Goal: Task Accomplishment & Management: Complete application form

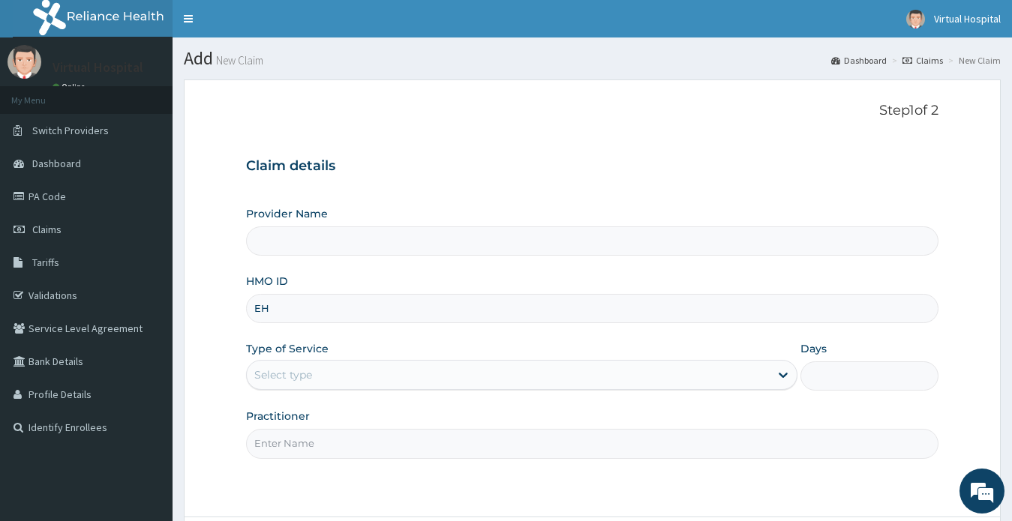
type input "EHE"
type input "Virtual Hospital"
type input "ehe/10002/c"
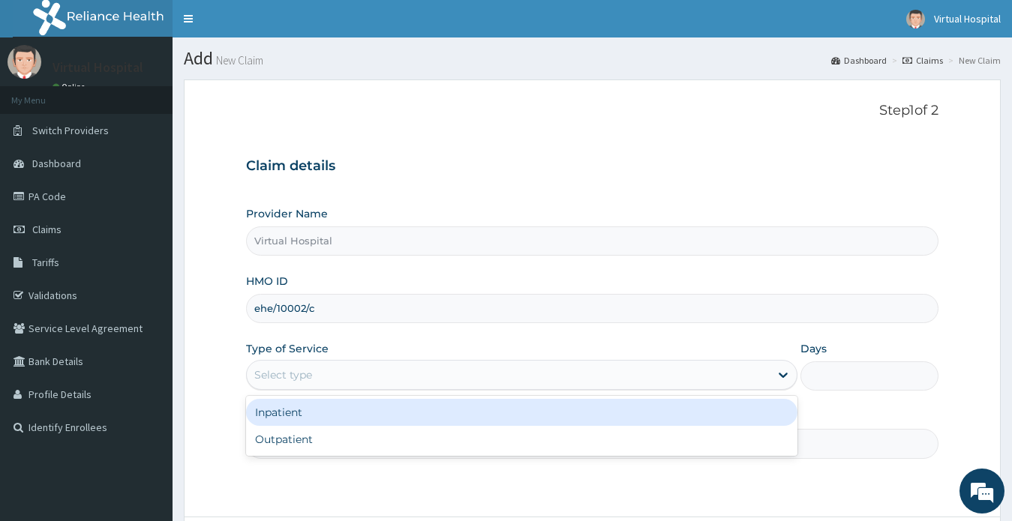
click at [373, 376] on div "Select type" at bounding box center [508, 375] width 523 height 24
click at [361, 411] on div "Inpatient" at bounding box center [522, 412] width 552 height 27
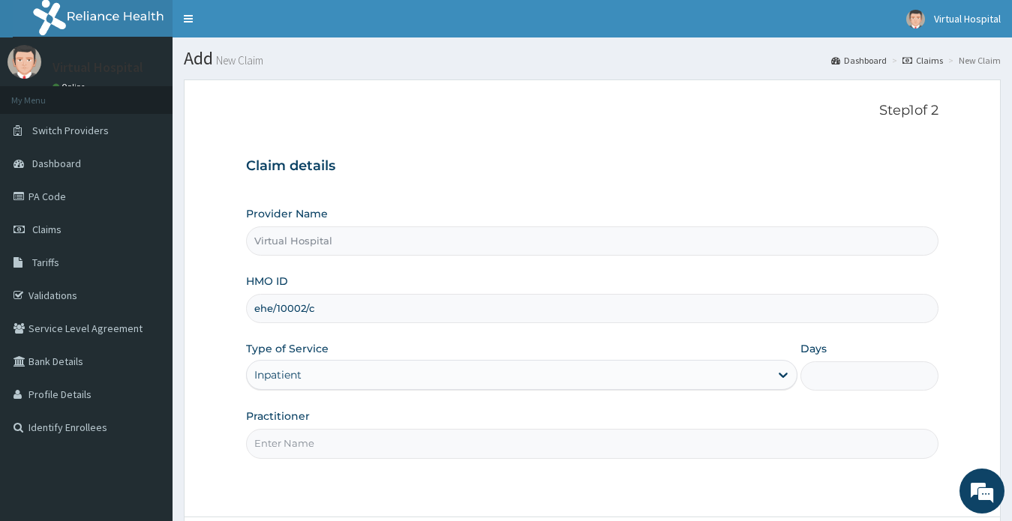
click at [844, 371] on input "Days" at bounding box center [869, 375] width 138 height 29
type input "2"
click at [415, 438] on input "Practitioner" at bounding box center [592, 443] width 693 height 29
type input "Dr Gbenga O.O"
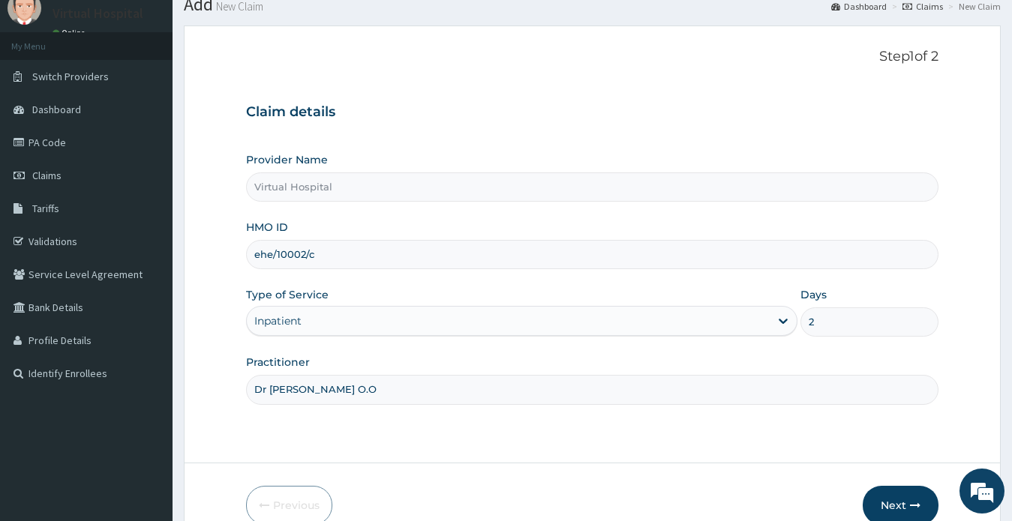
scroll to position [130, 0]
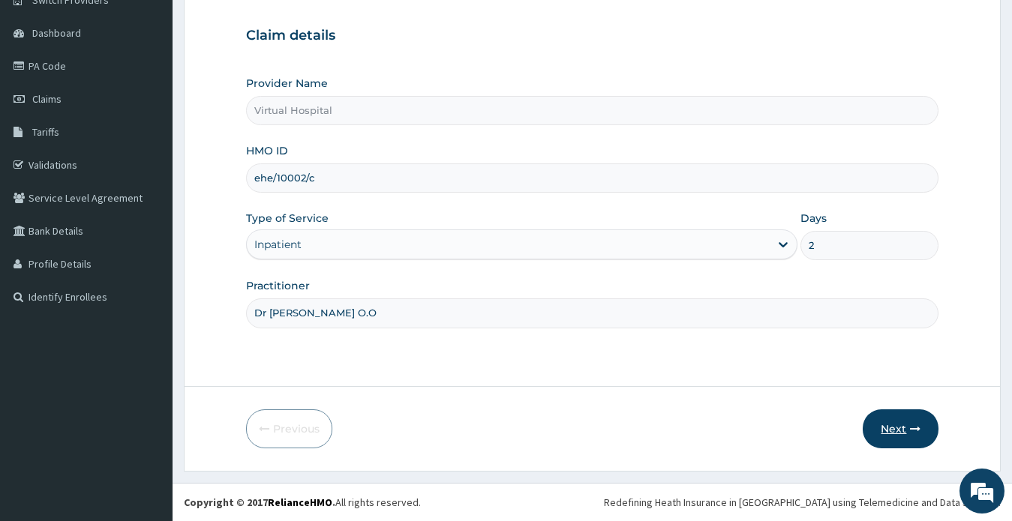
click at [904, 427] on button "Next" at bounding box center [900, 428] width 76 height 39
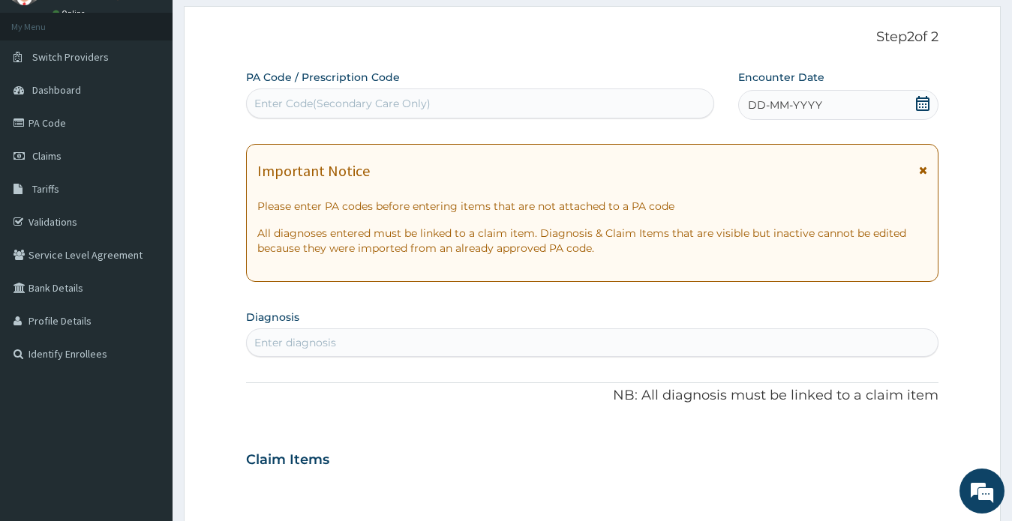
scroll to position [0, 0]
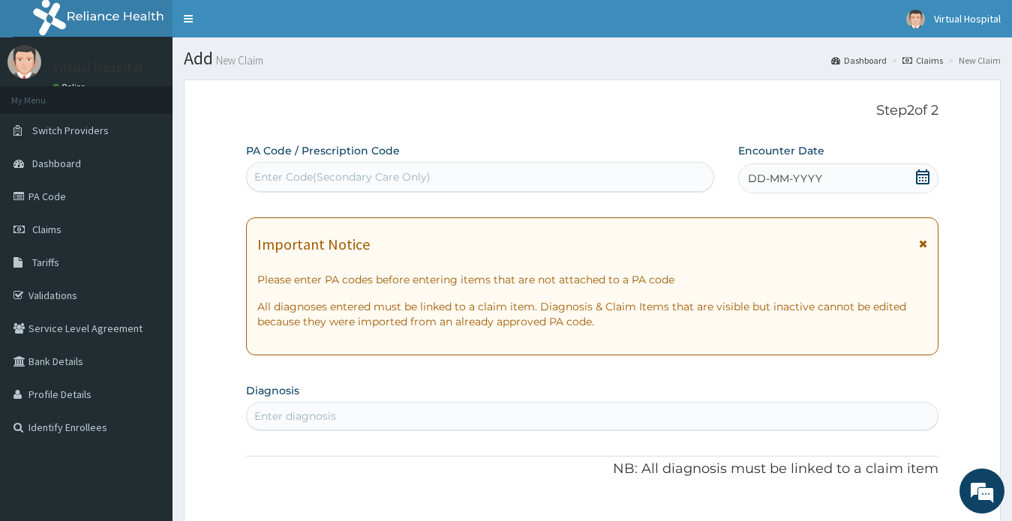
click at [268, 178] on div "Enter Code(Secondary Care Only)" at bounding box center [342, 176] width 176 height 15
paste input "PA/82BF24"
type input "PA/82BF24"
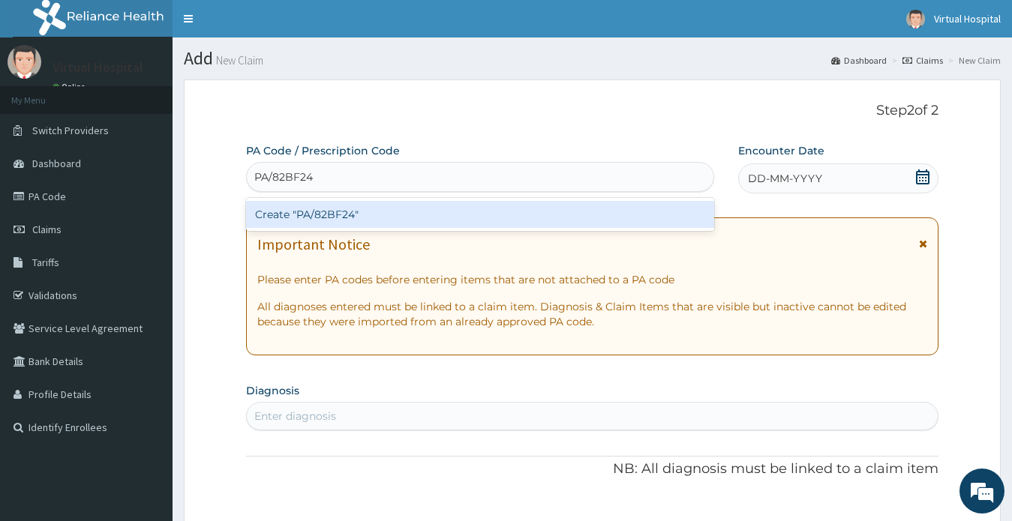
click at [283, 214] on div "Create "PA/82BF24"" at bounding box center [480, 214] width 468 height 27
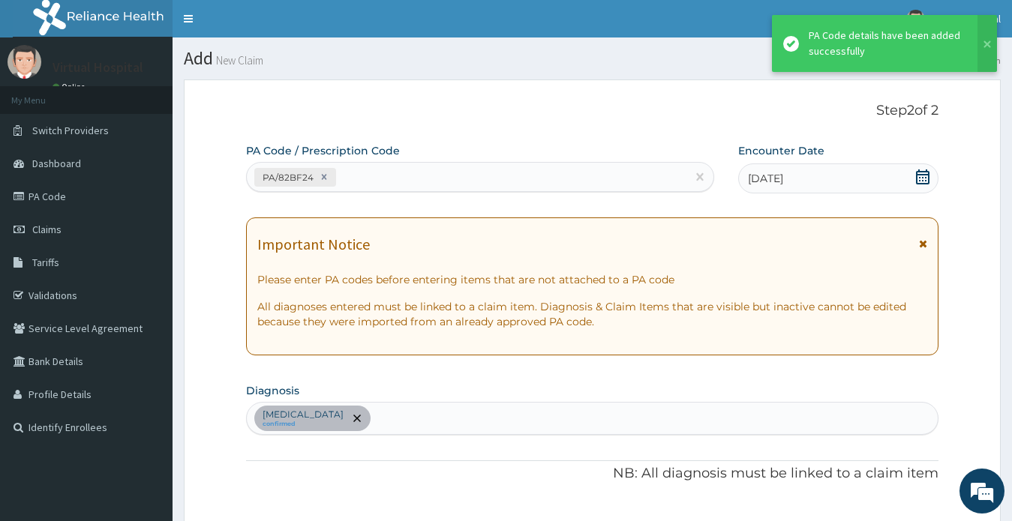
click at [375, 172] on div "PA/82BF24" at bounding box center [466, 177] width 439 height 25
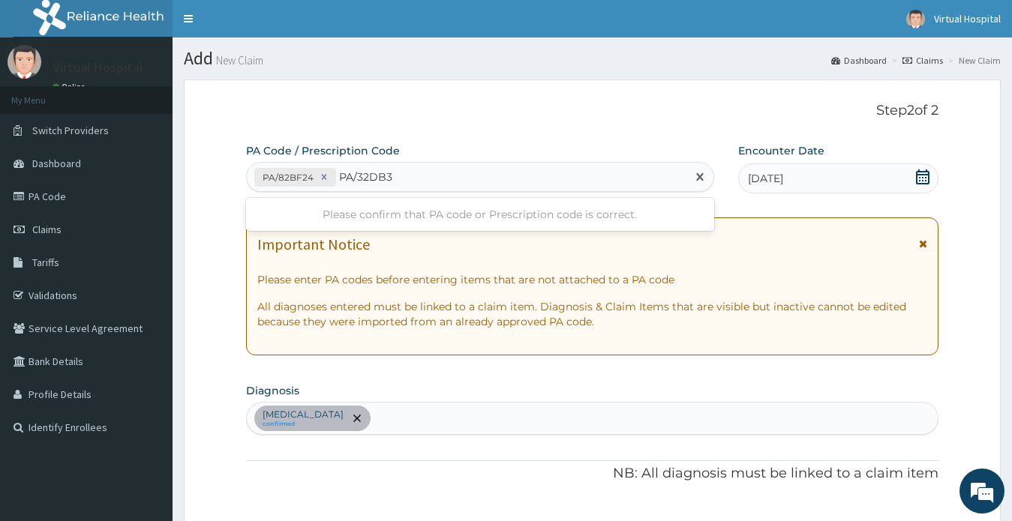
type input "PA/32DB32"
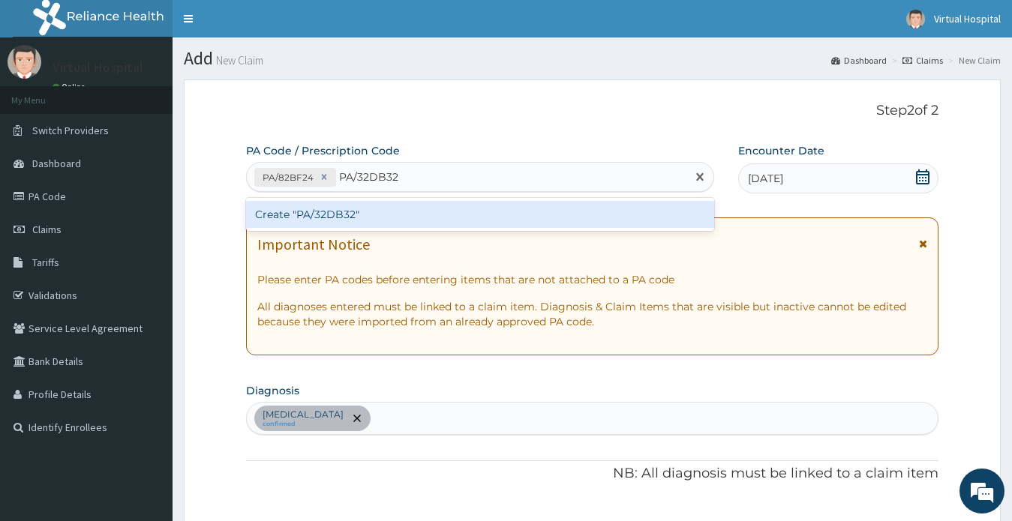
click at [370, 220] on div "Create "PA/32DB32"" at bounding box center [480, 214] width 468 height 27
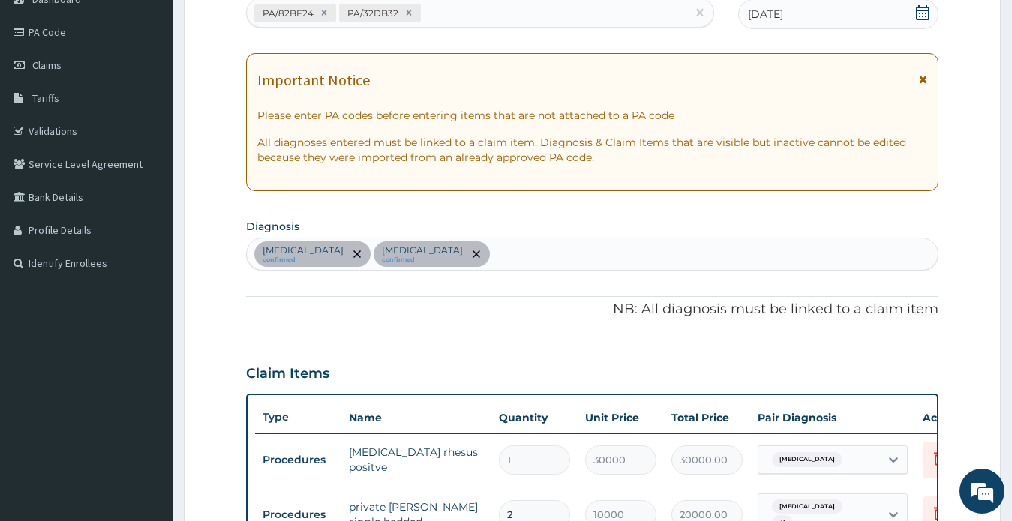
scroll to position [190, 0]
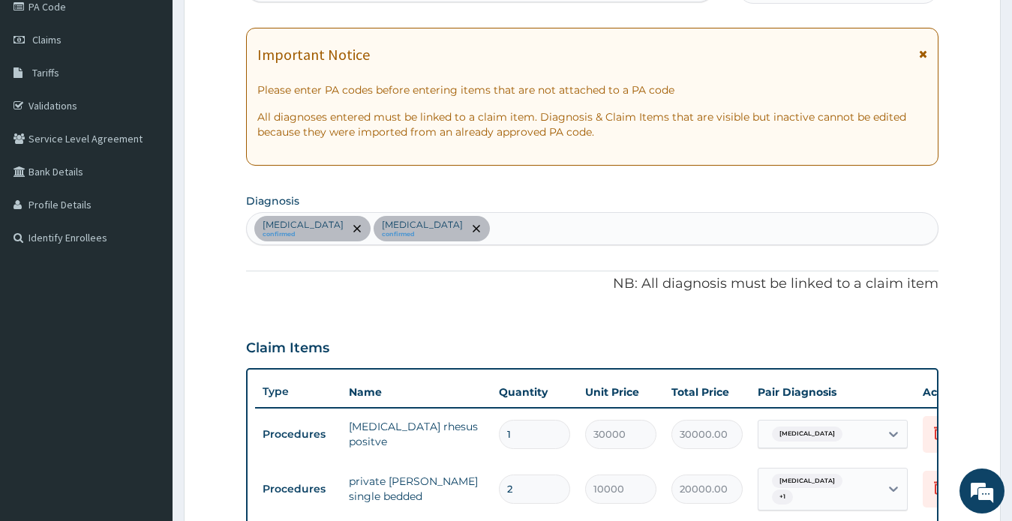
click at [478, 232] on div "Anemia confirmed Sepsis confirmed" at bounding box center [592, 228] width 691 height 31
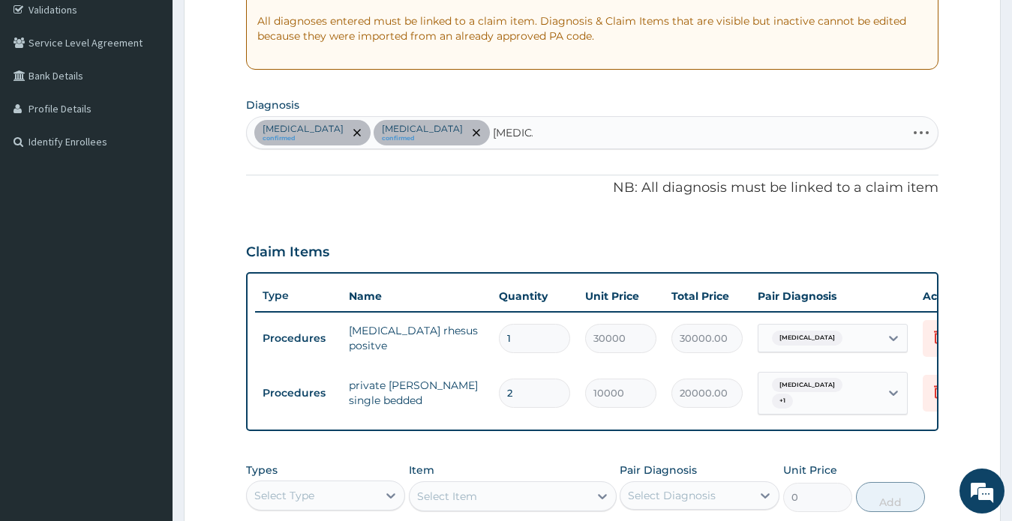
scroll to position [265, 0]
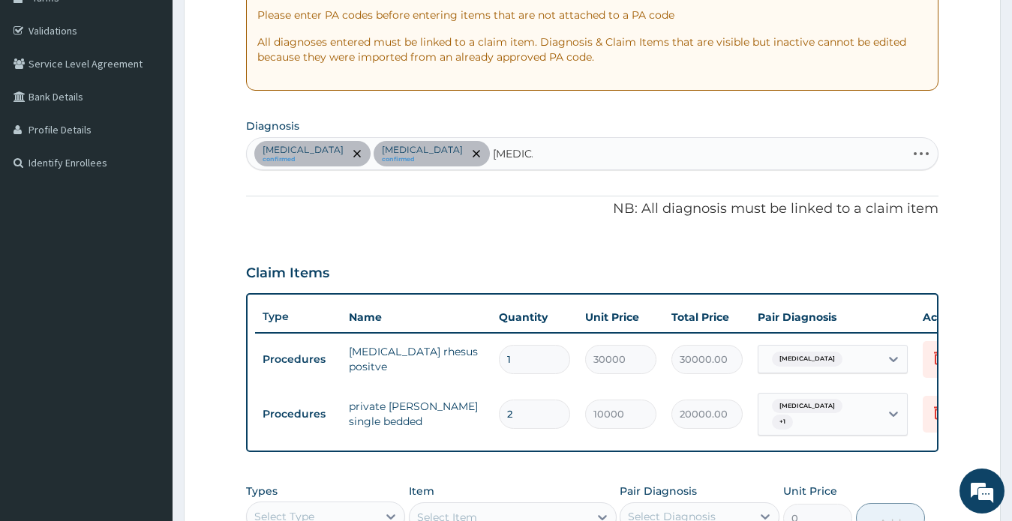
click at [462, 160] on div "Anemia confirmed Sepsis confirmed Malaria Malaria" at bounding box center [577, 153] width 660 height 31
click at [493, 154] on input "Malaria" at bounding box center [513, 153] width 40 height 15
click at [493, 150] on input "Malaria" at bounding box center [513, 153] width 40 height 15
click at [443, 154] on div "Anemia confirmed Sepsis confirmed Malaria Malaria" at bounding box center [577, 153] width 660 height 31
click at [445, 154] on div "Anemia confirmed Sepsis confirmed Malaria Malaria" at bounding box center [577, 153] width 660 height 31
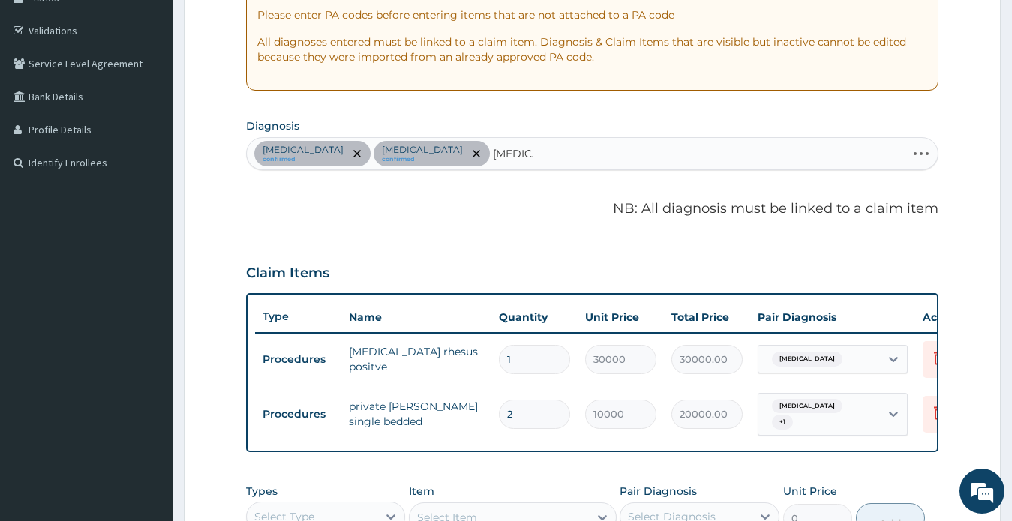
click at [445, 154] on div "Anemia confirmed Sepsis confirmed Malaria Malaria" at bounding box center [577, 153] width 660 height 31
drag, startPoint x: 442, startPoint y: 141, endPoint x: 455, endPoint y: 161, distance: 23.9
click at [445, 143] on div "Anemia confirmed Sepsis confirmed Malaria Malaria" at bounding box center [577, 153] width 660 height 31
click at [455, 161] on div "Anemia confirmed Sepsis confirmed Malaria Malaria" at bounding box center [577, 153] width 660 height 31
type input "Malaria"
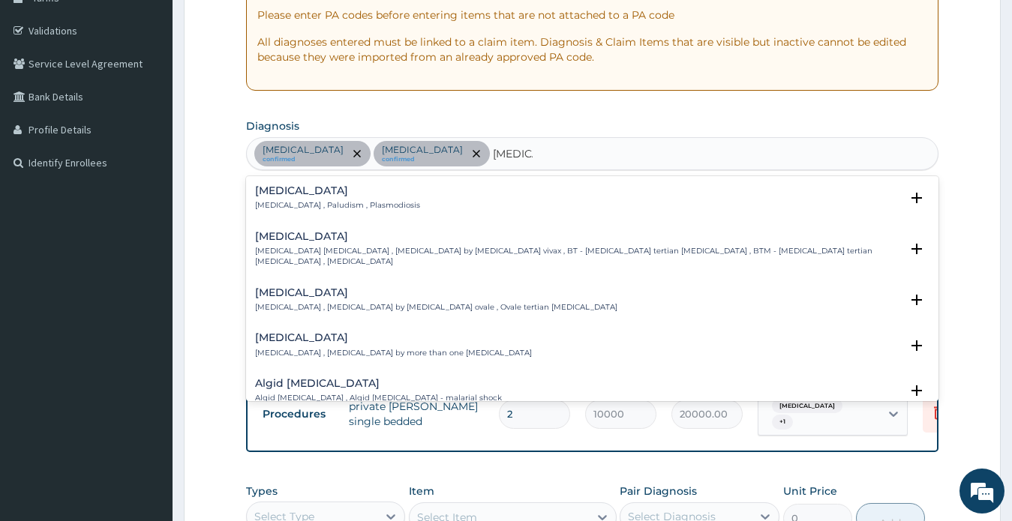
click at [278, 196] on h4 "Malaria" at bounding box center [337, 190] width 165 height 11
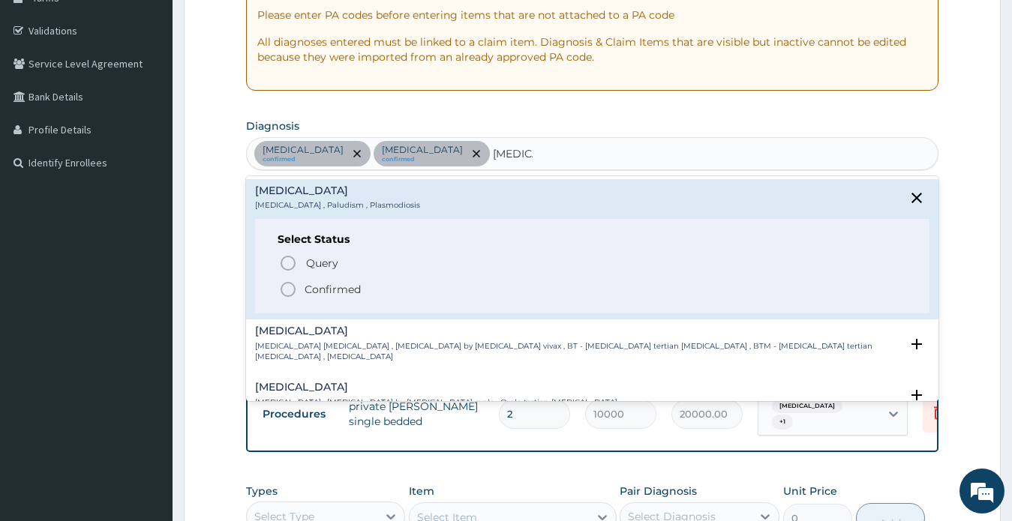
click at [292, 283] on icon "status option filled" at bounding box center [288, 289] width 18 height 18
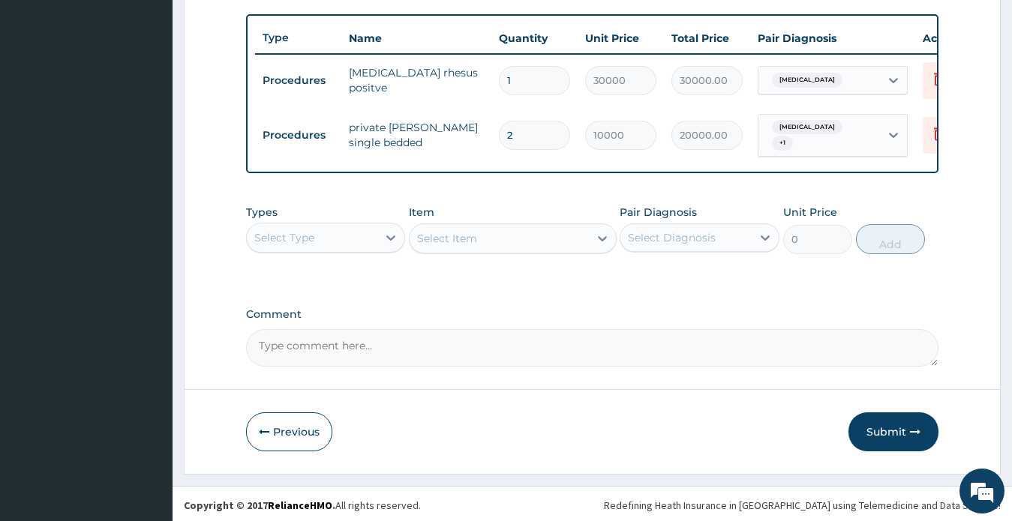
scroll to position [553, 0]
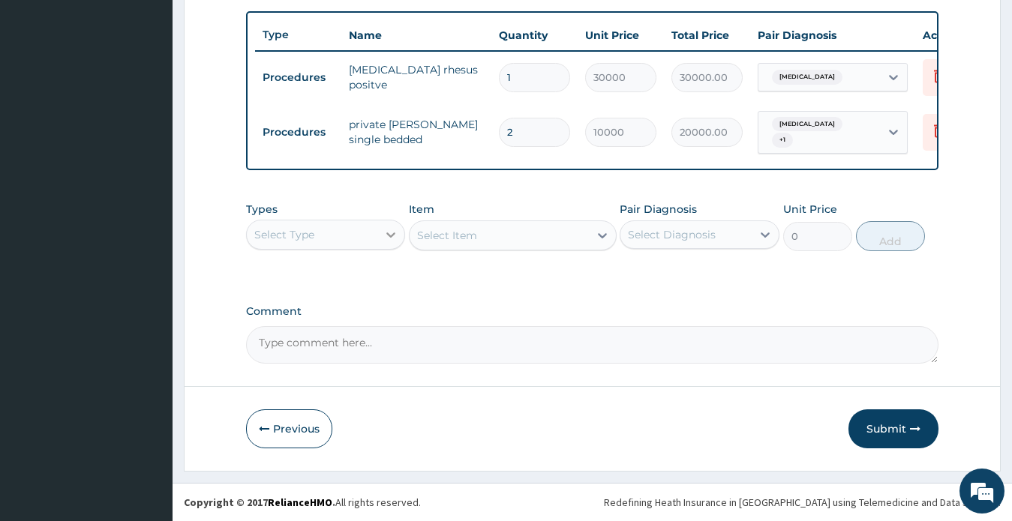
click at [391, 239] on icon at bounding box center [390, 234] width 15 height 15
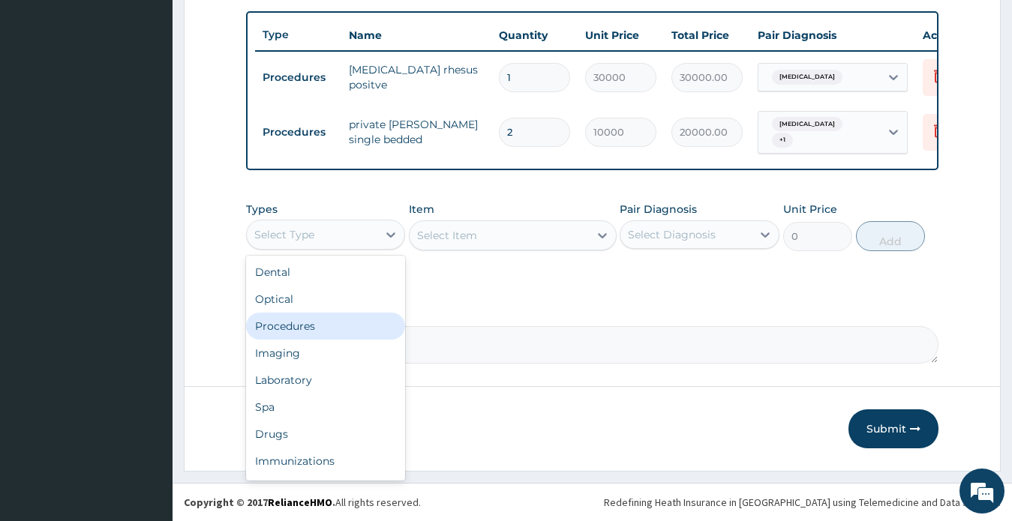
click at [333, 314] on div "Procedures" at bounding box center [326, 326] width 160 height 27
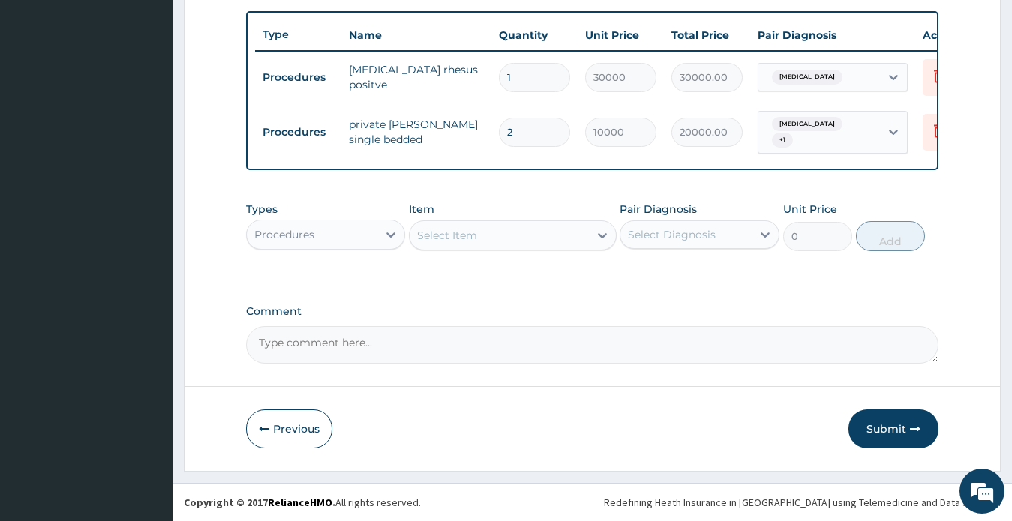
click at [588, 242] on div "Select Item" at bounding box center [498, 235] width 179 height 24
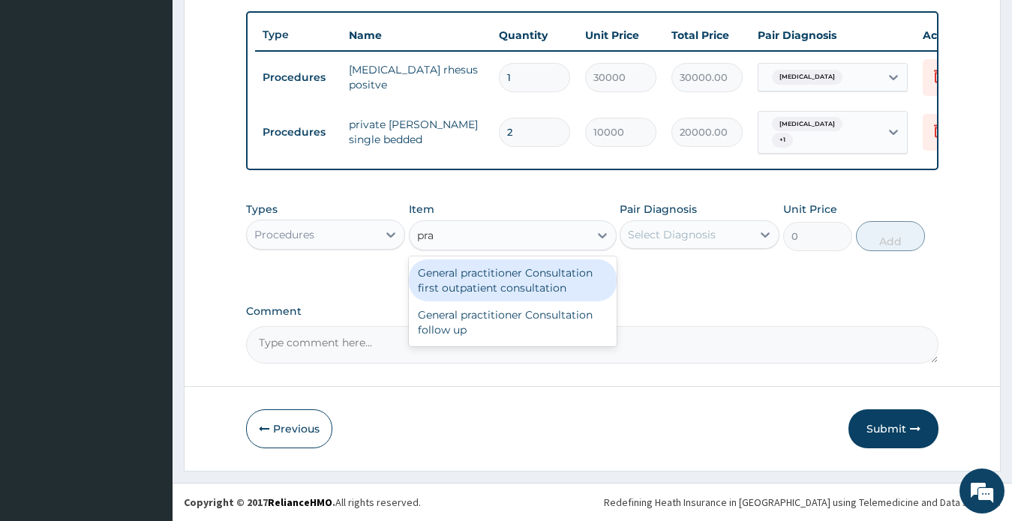
type input "prac"
drag, startPoint x: 517, startPoint y: 278, endPoint x: 590, endPoint y: 262, distance: 74.4
click at [517, 279] on div "General practitioner Consultation first outpatient consultation" at bounding box center [513, 280] width 208 height 42
type input "2400"
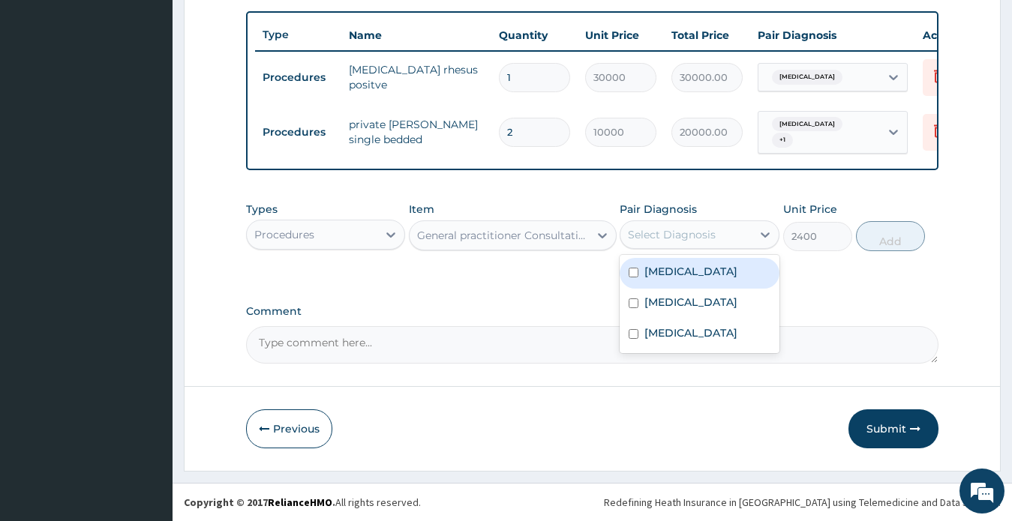
click at [673, 233] on div "Select Diagnosis" at bounding box center [672, 234] width 88 height 15
click at [682, 279] on div "Anemia" at bounding box center [699, 273] width 160 height 31
checkbox input "true"
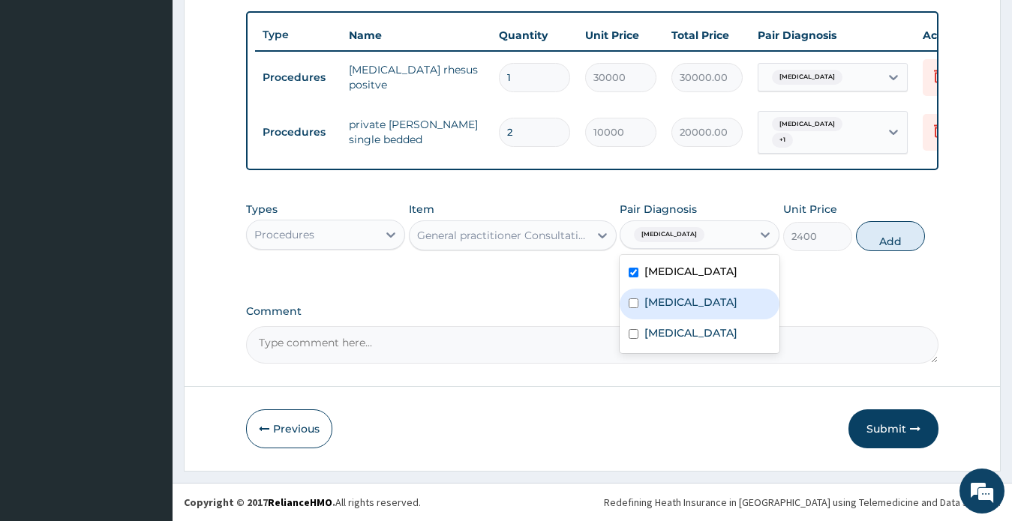
click at [667, 298] on label "Sepsis" at bounding box center [690, 302] width 93 height 15
checkbox input "true"
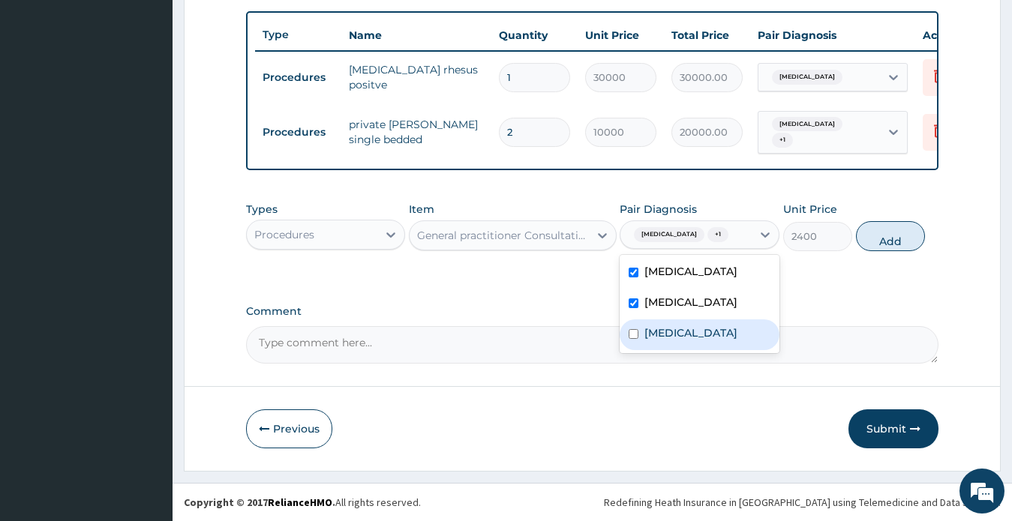
click at [664, 325] on label "Malaria" at bounding box center [690, 332] width 93 height 15
checkbox input "true"
click at [902, 241] on button "Add" at bounding box center [890, 236] width 69 height 30
type input "0"
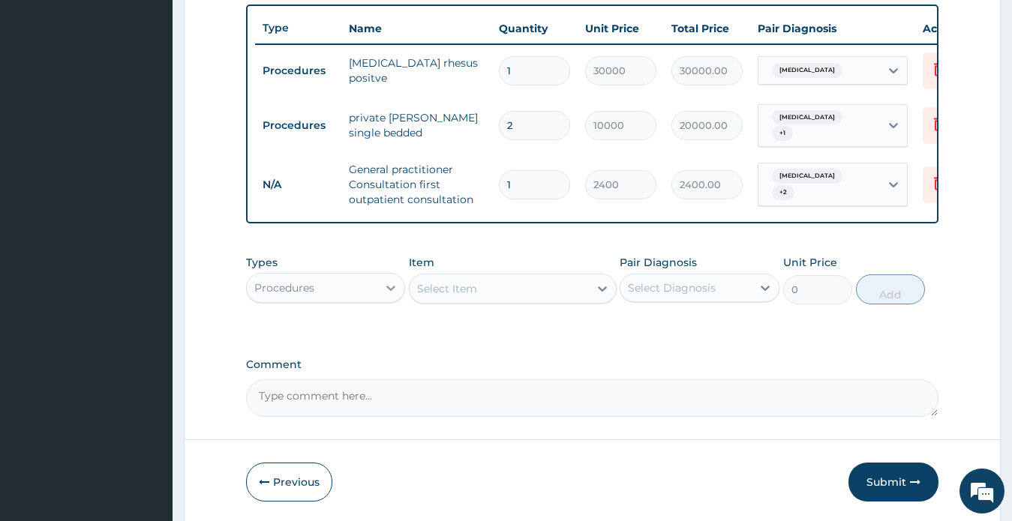
click at [386, 295] on icon at bounding box center [390, 287] width 15 height 15
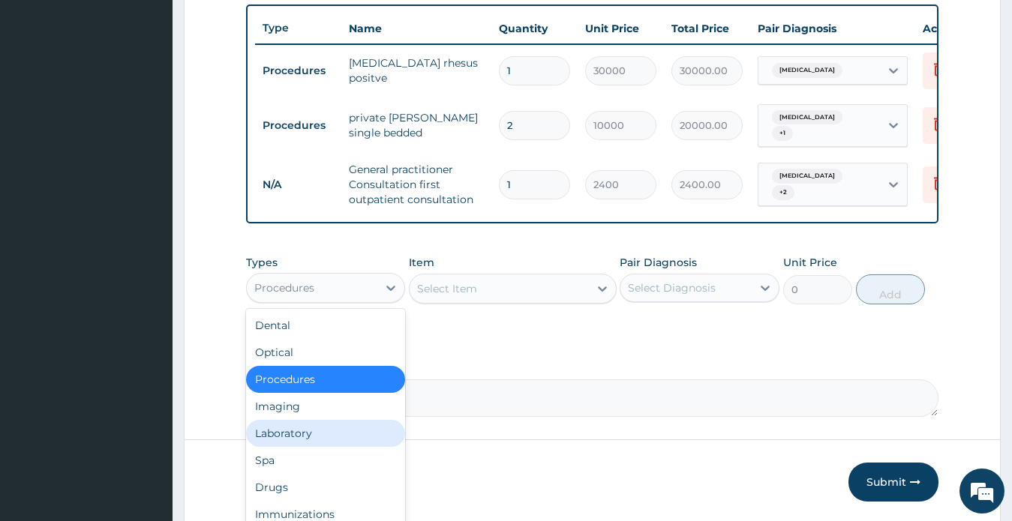
click at [301, 435] on div "Laboratory" at bounding box center [326, 433] width 160 height 27
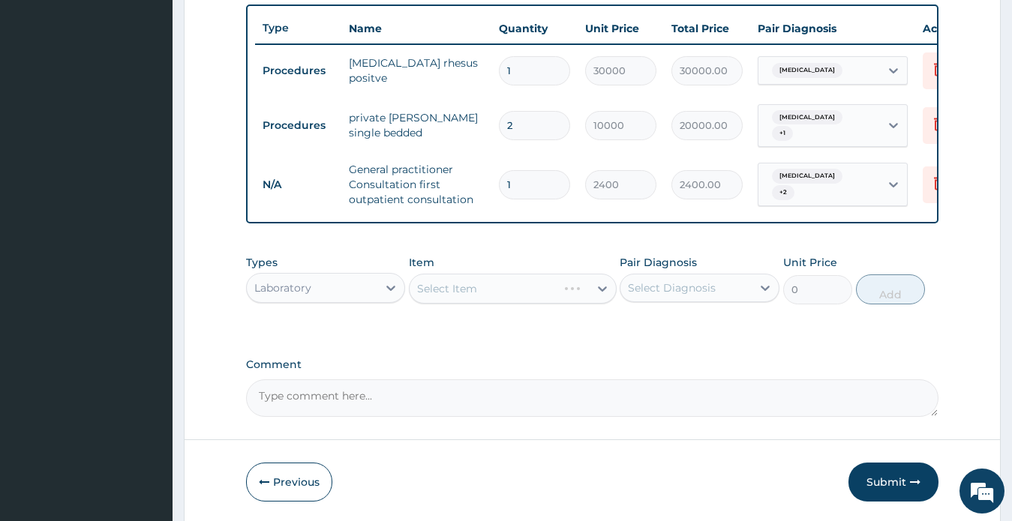
click at [686, 294] on div "Select Diagnosis" at bounding box center [672, 287] width 88 height 15
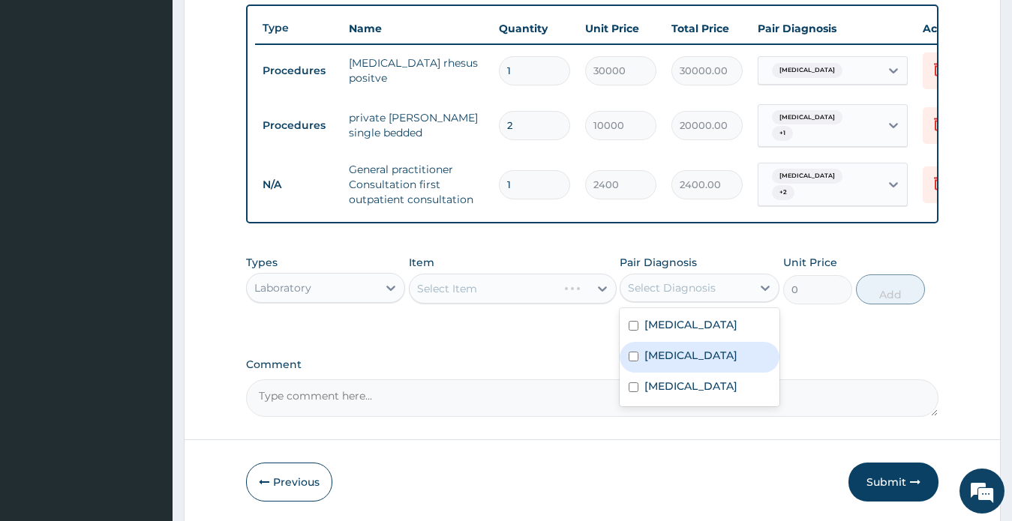
click at [673, 373] on div "Sepsis" at bounding box center [699, 357] width 160 height 31
checkbox input "true"
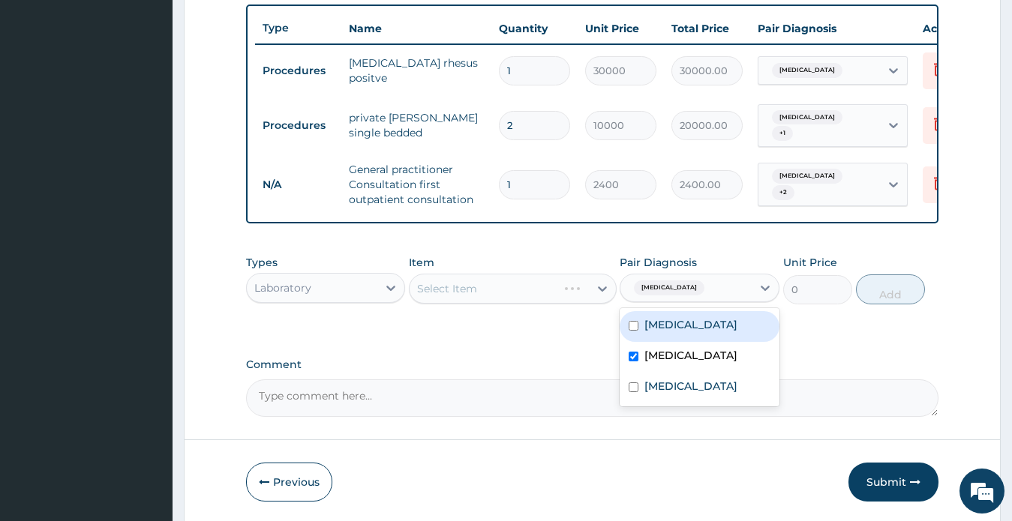
scroll to position [613, 0]
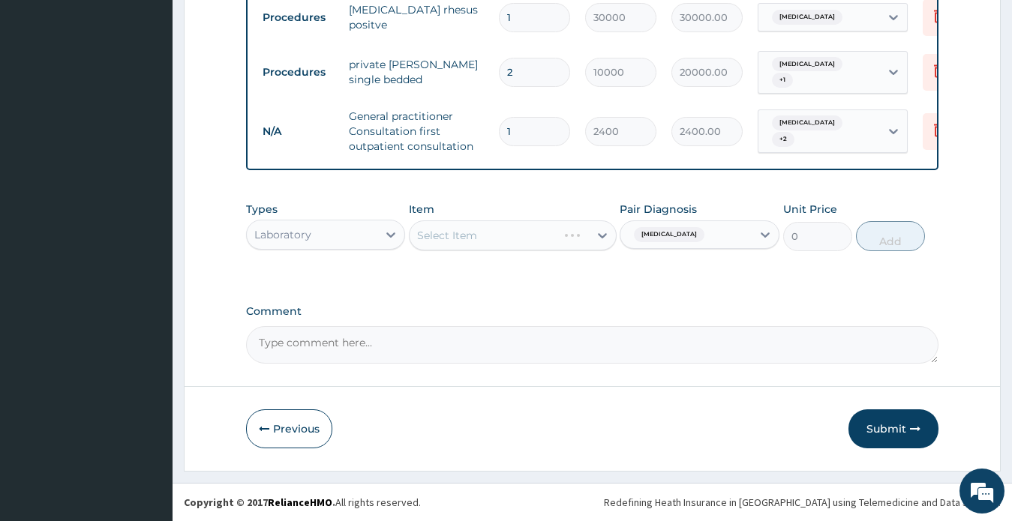
click at [592, 238] on div "Select Item" at bounding box center [513, 235] width 208 height 30
click at [577, 238] on div "Select Item" at bounding box center [498, 235] width 179 height 24
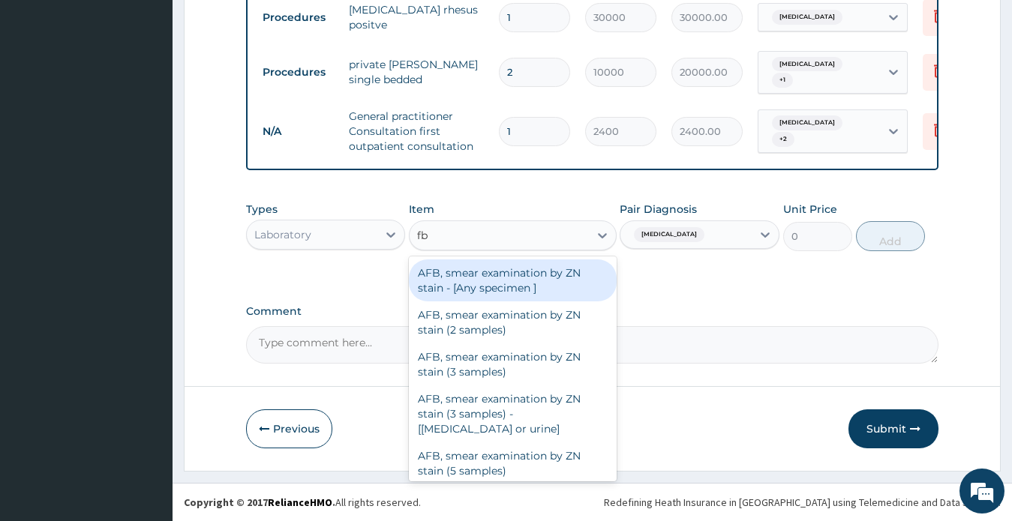
type input "fbc"
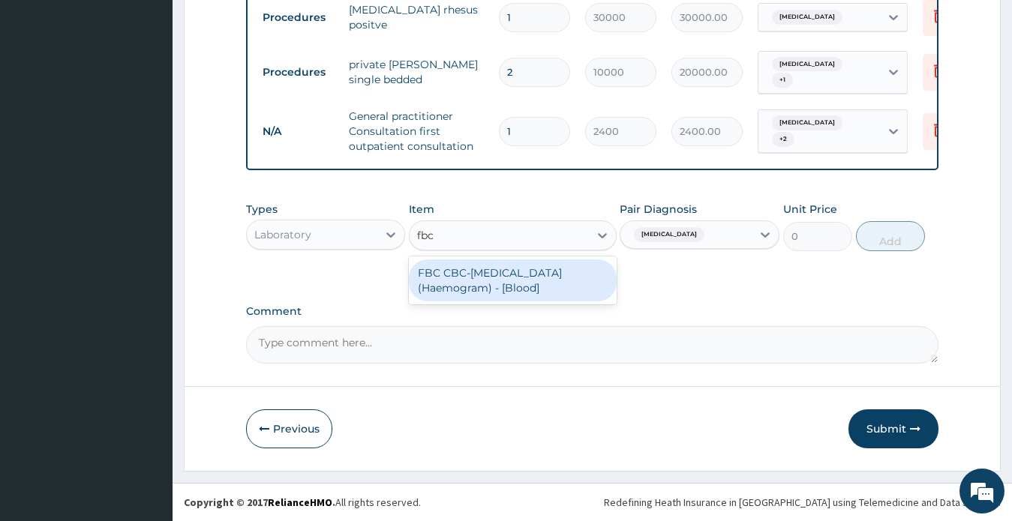
click at [566, 280] on div "FBC CBC-Complete Blood Count (Haemogram) - [Blood]" at bounding box center [513, 280] width 208 height 42
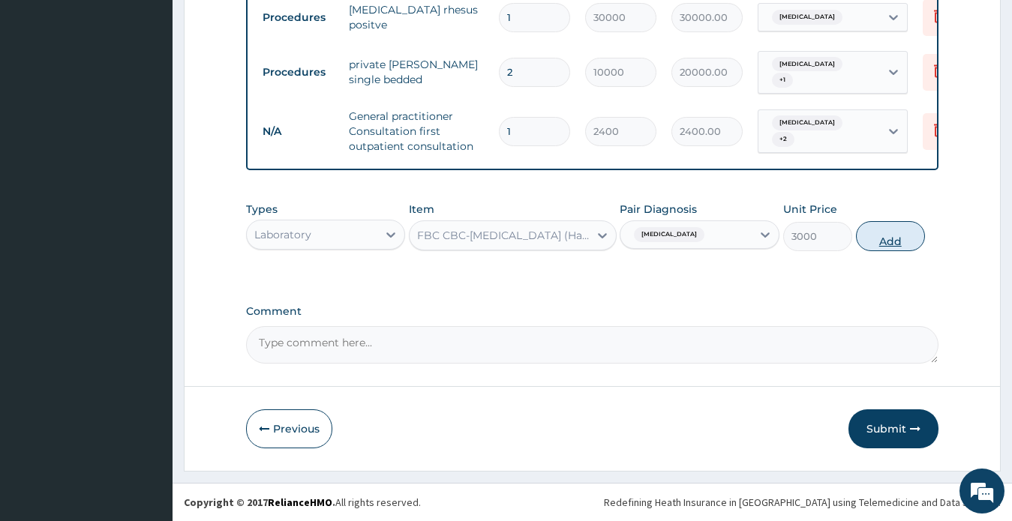
click at [865, 231] on button "Add" at bounding box center [890, 236] width 69 height 30
type input "0"
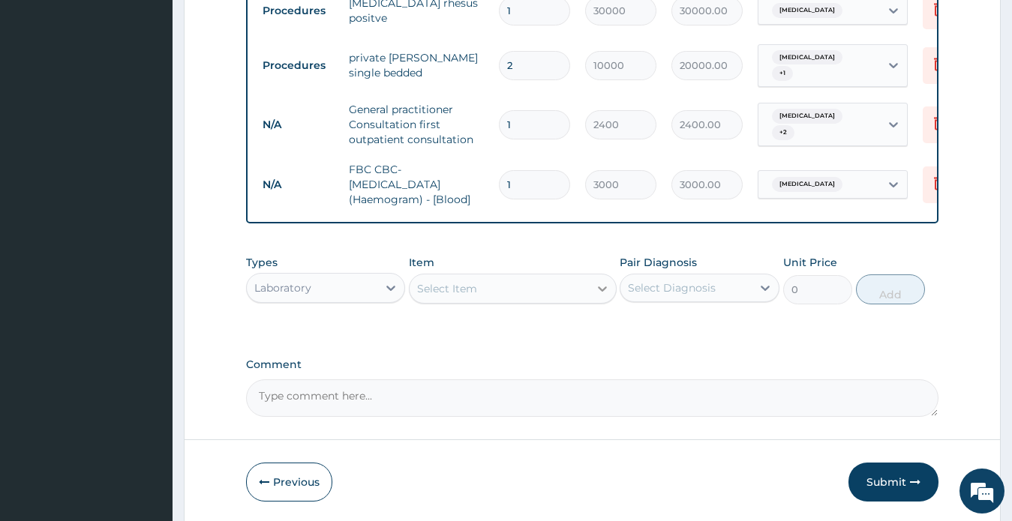
click at [604, 296] on icon at bounding box center [602, 288] width 15 height 15
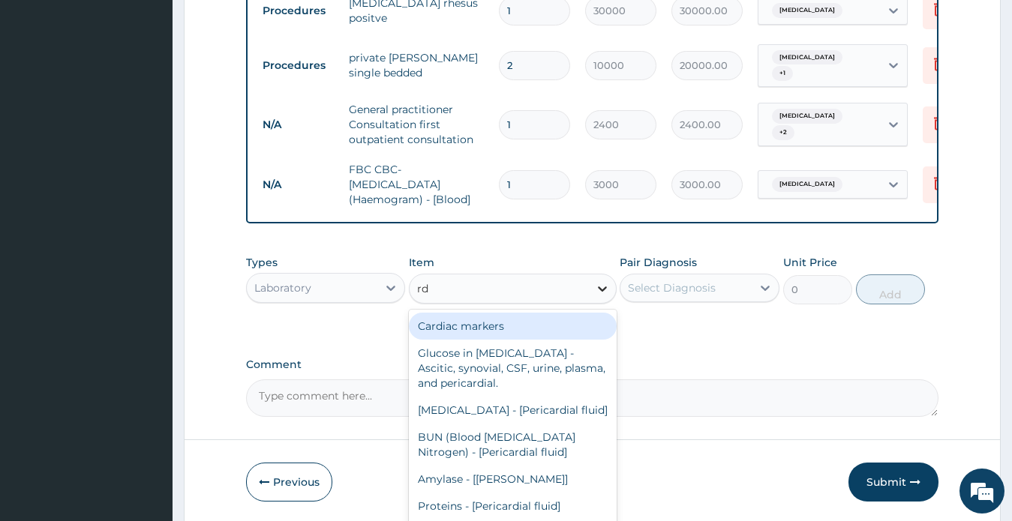
type input "rdt"
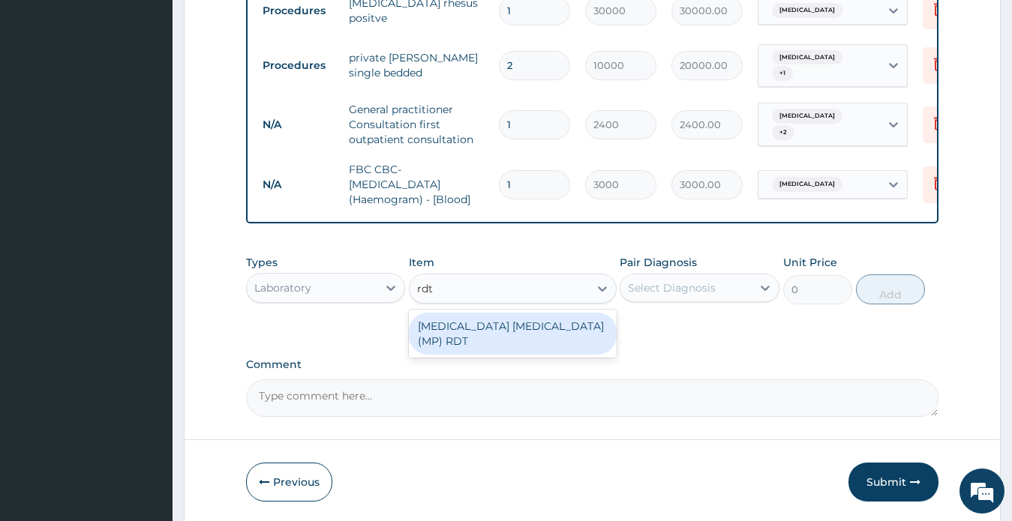
click at [550, 325] on div "MALARIA PARASITE (MP) RDT" at bounding box center [513, 334] width 208 height 42
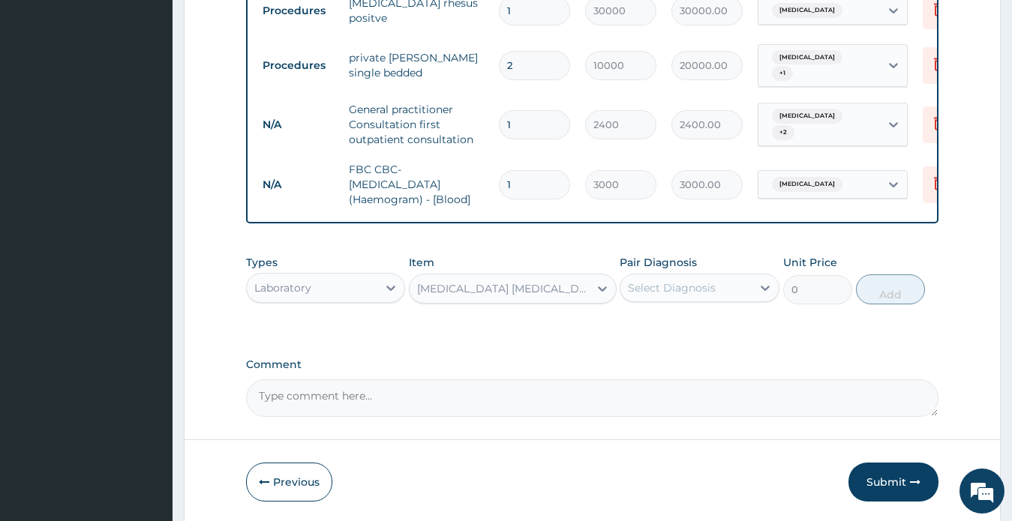
type input "1500"
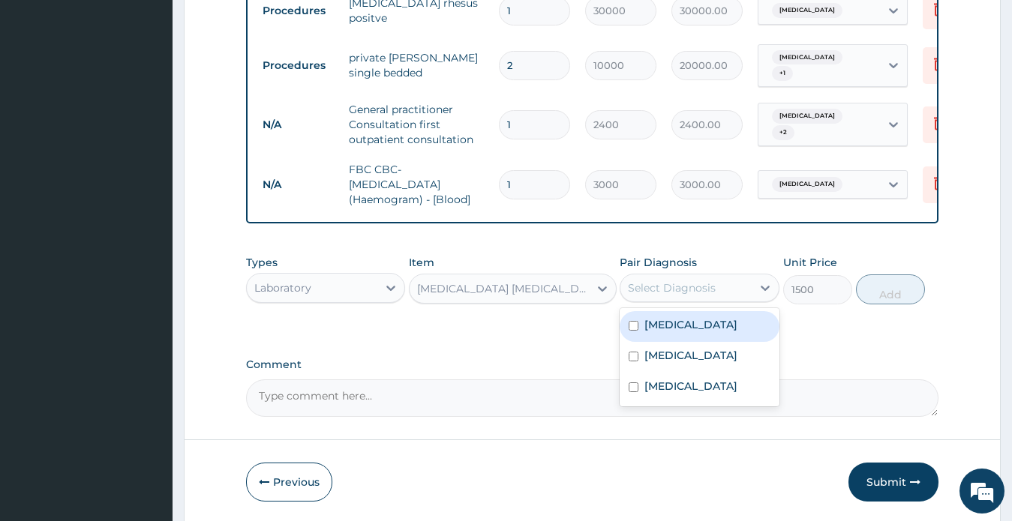
click at [701, 294] on div "Select Diagnosis" at bounding box center [672, 287] width 88 height 15
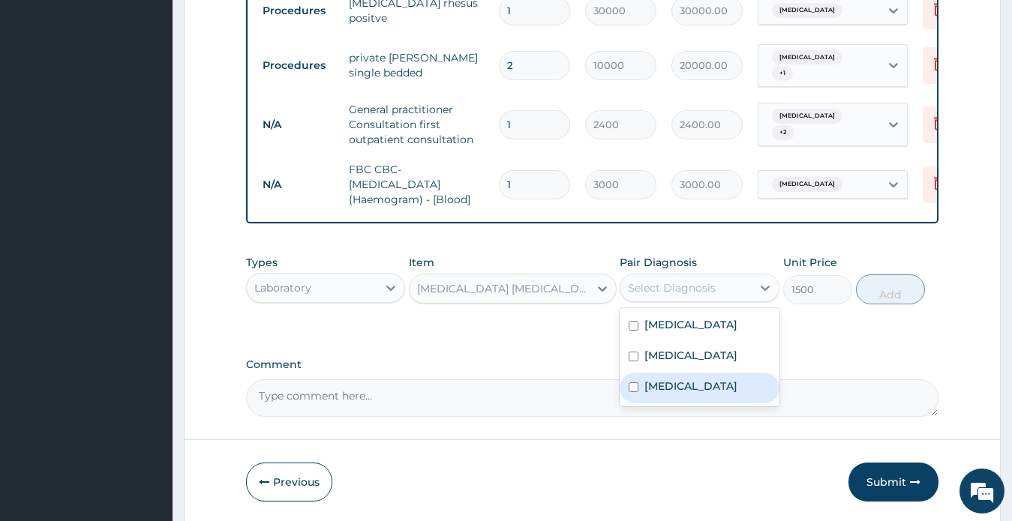
click at [690, 394] on div "Malaria" at bounding box center [699, 388] width 160 height 31
checkbox input "true"
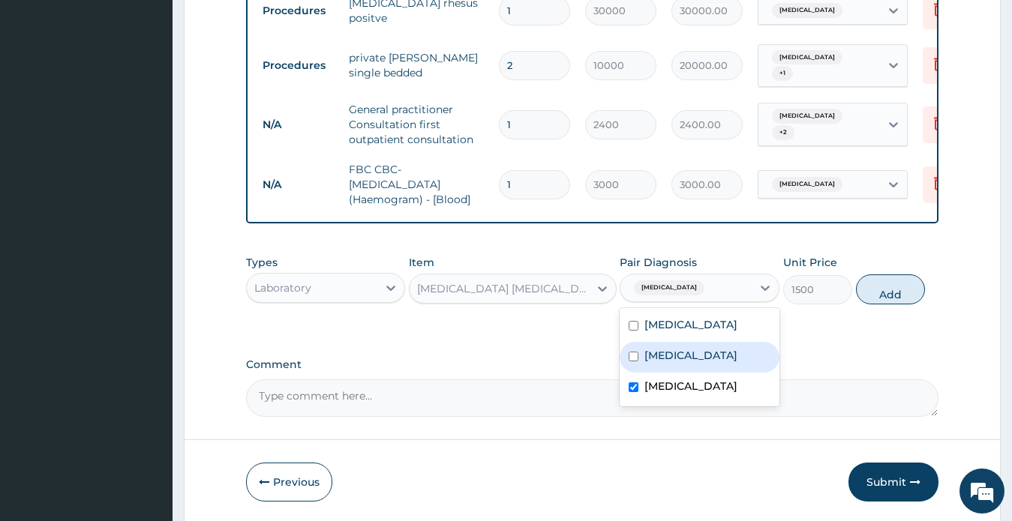
click at [845, 299] on input "1500" at bounding box center [817, 289] width 69 height 29
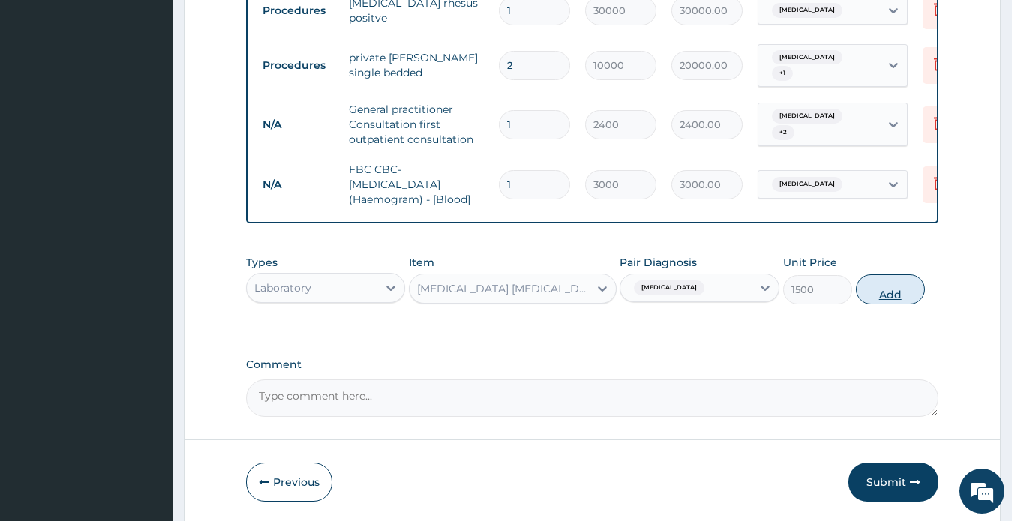
click at [874, 293] on button "Add" at bounding box center [890, 289] width 69 height 30
type input "0"
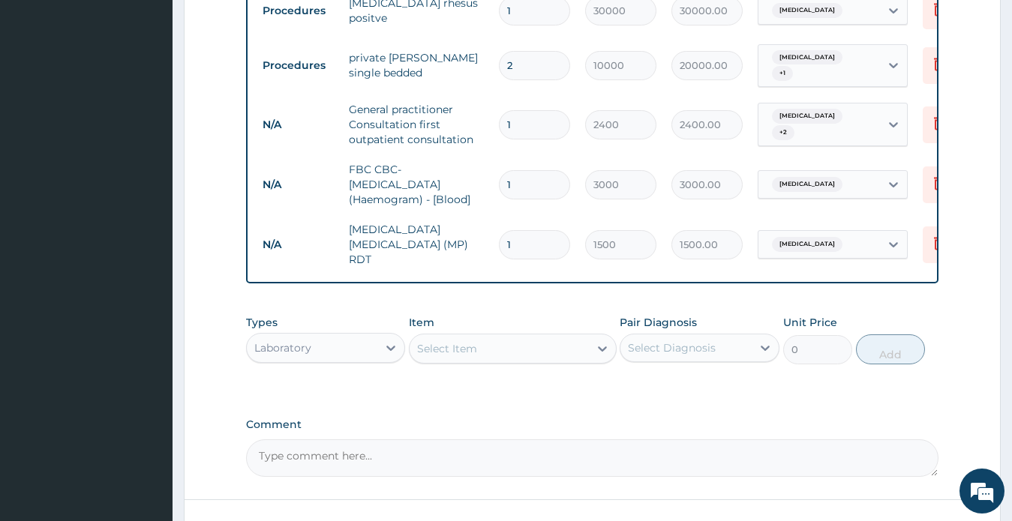
scroll to position [725, 0]
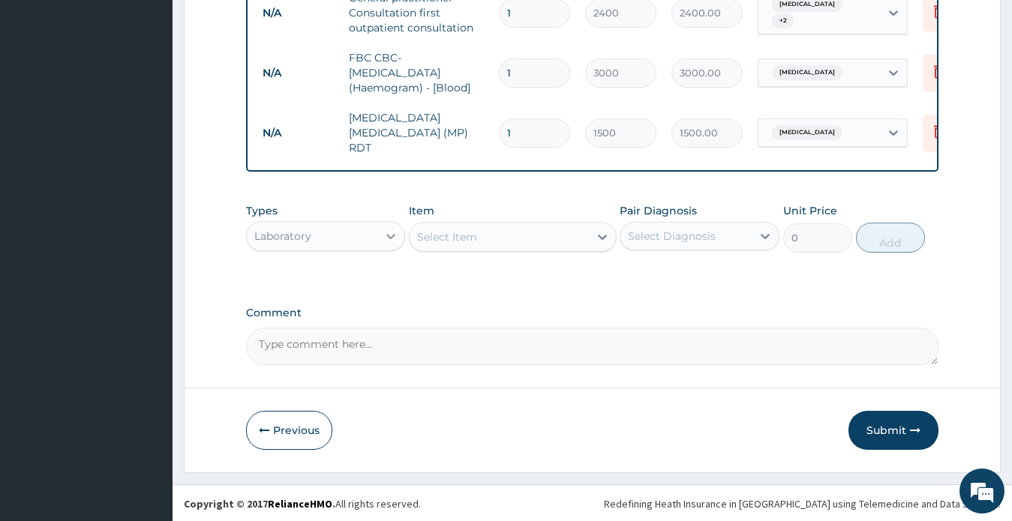
drag, startPoint x: 374, startPoint y: 244, endPoint x: 383, endPoint y: 240, distance: 10.1
click at [373, 244] on div "Laboratory" at bounding box center [312, 236] width 131 height 24
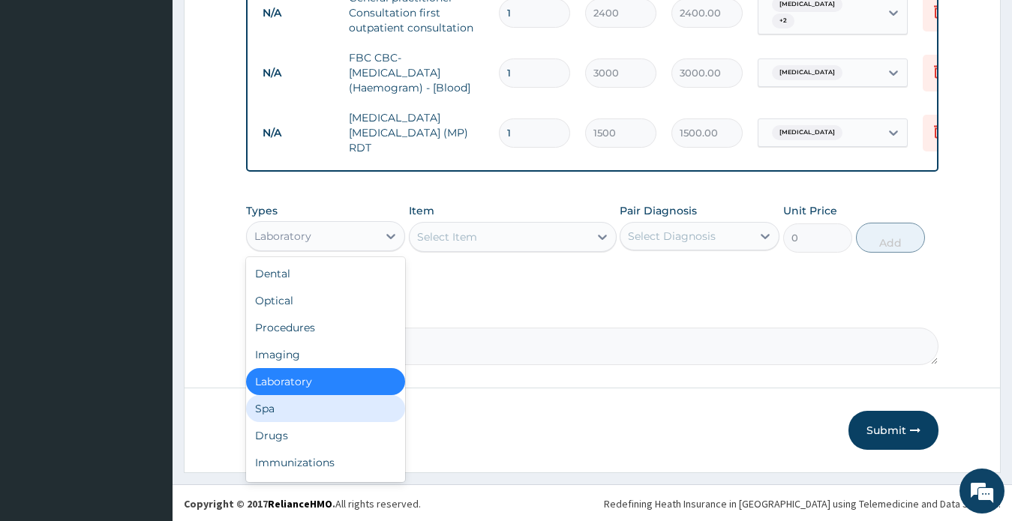
scroll to position [51, 0]
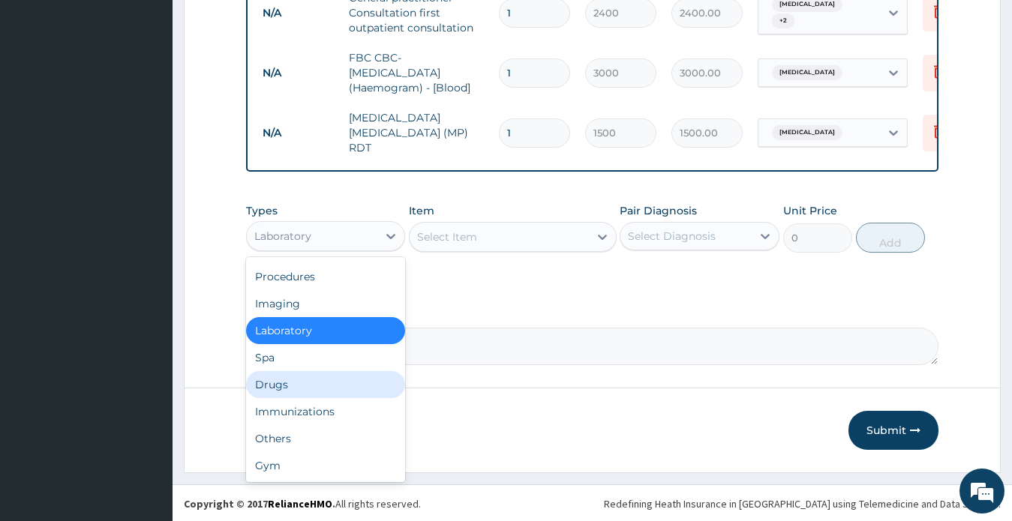
click at [320, 372] on div "Drugs" at bounding box center [326, 384] width 160 height 27
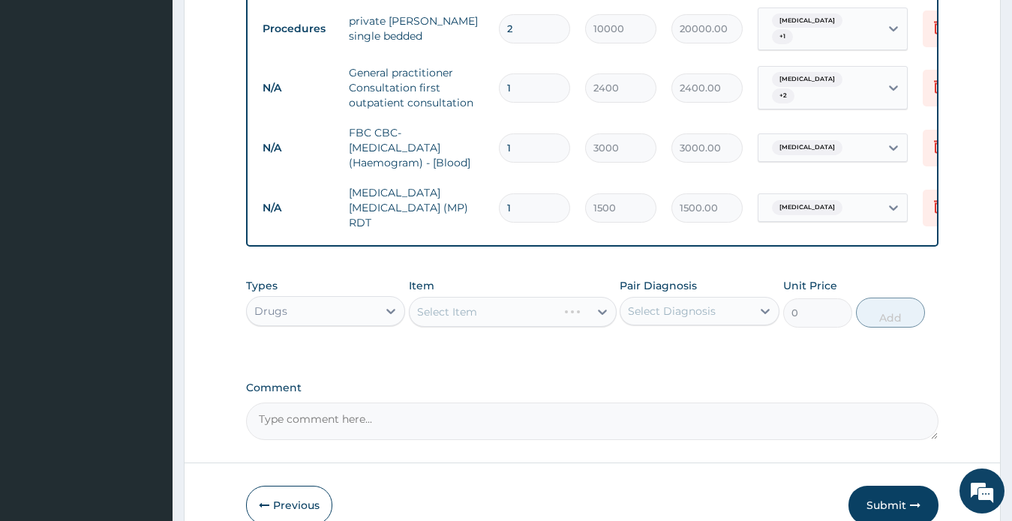
scroll to position [725, 0]
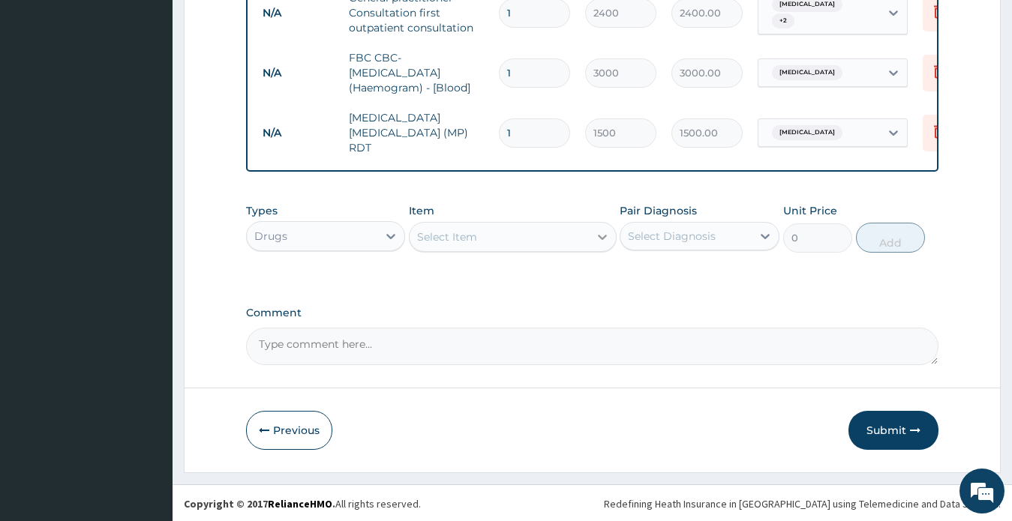
click at [601, 235] on icon at bounding box center [602, 236] width 15 height 15
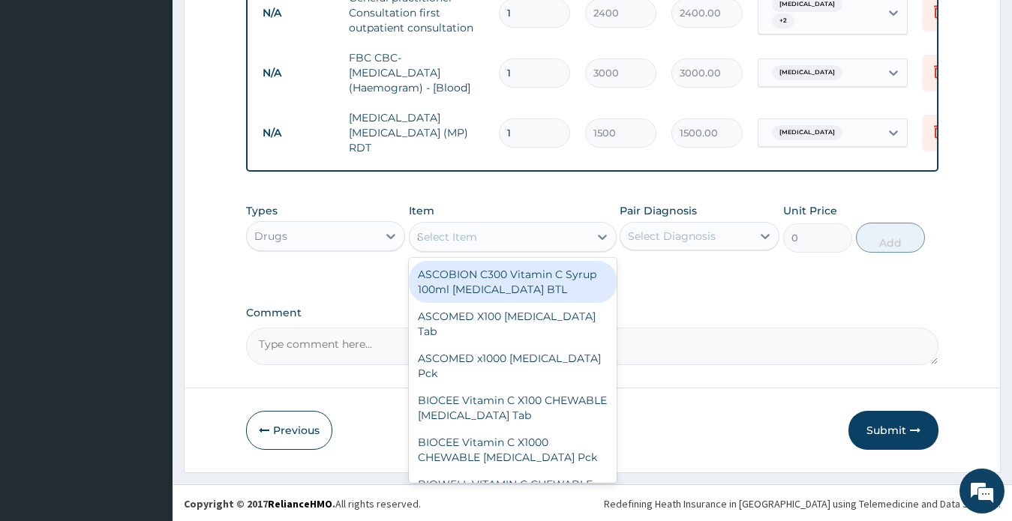
type input "artesunate"
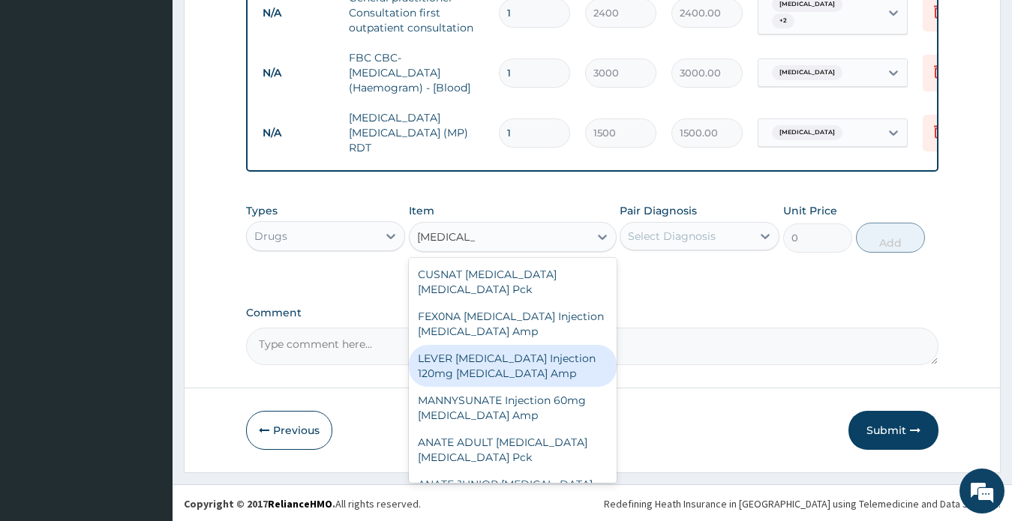
click at [484, 370] on div "LEVER ARTESUNATE Injection 120mg Artesunate Amp" at bounding box center [513, 366] width 208 height 42
type input "1728.25"
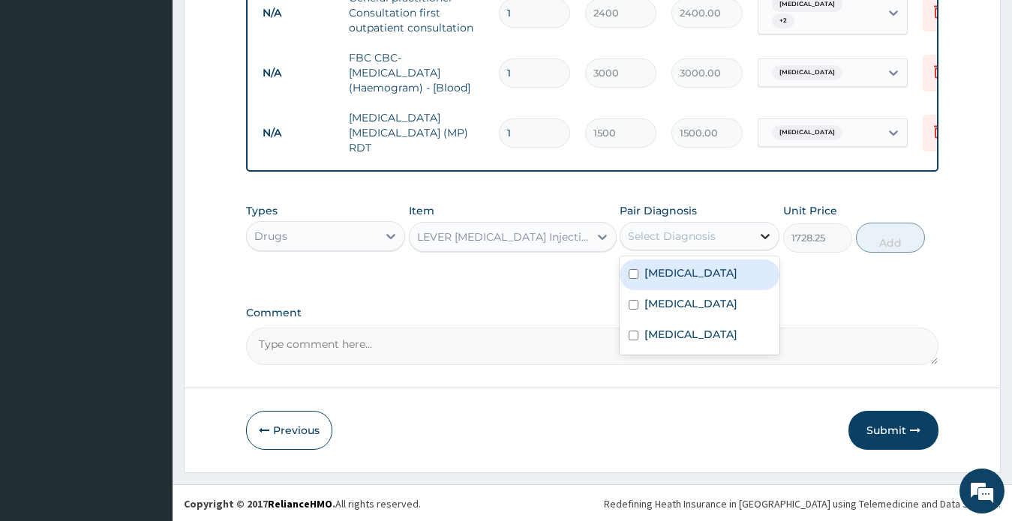
click at [756, 232] on div at bounding box center [764, 236] width 27 height 27
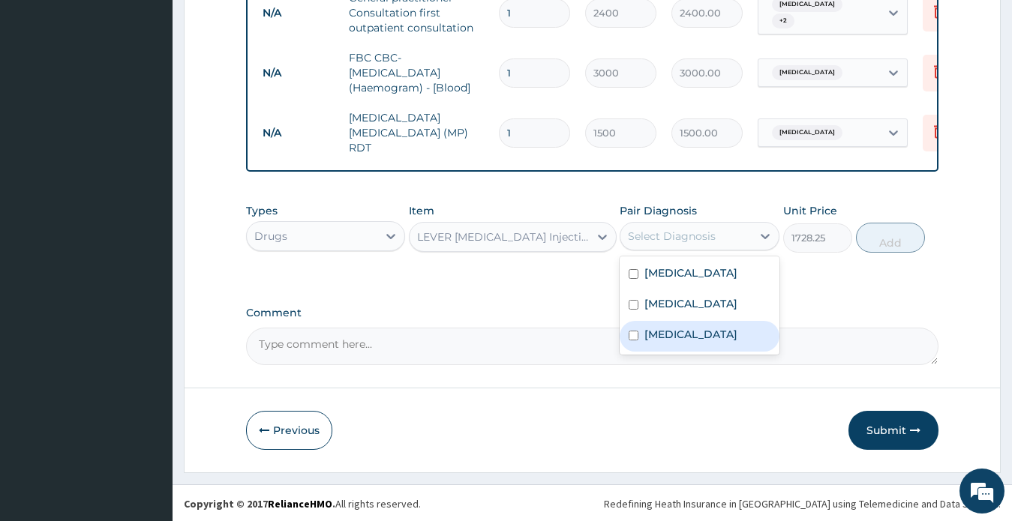
click at [690, 335] on div "Malaria" at bounding box center [699, 336] width 160 height 31
checkbox input "true"
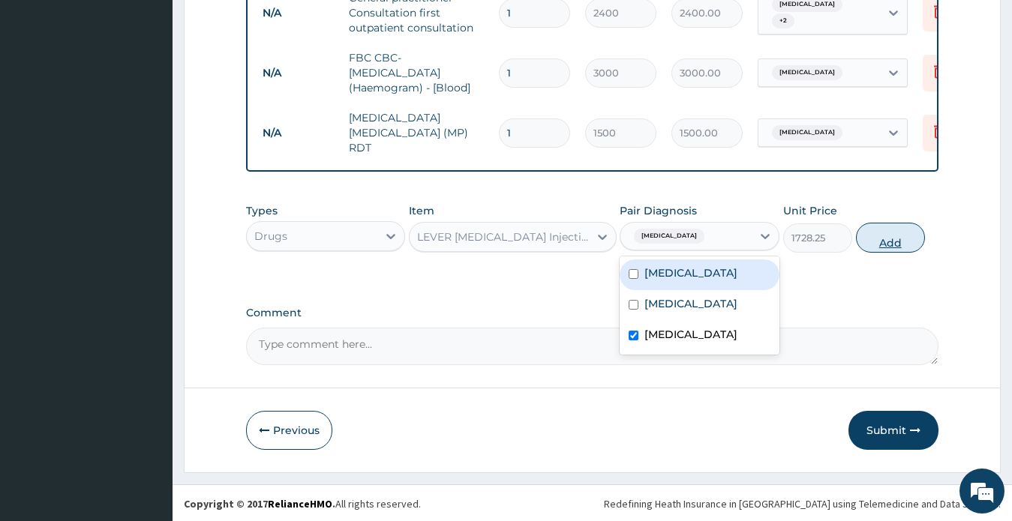
click at [905, 239] on button "Add" at bounding box center [890, 238] width 69 height 30
type input "0"
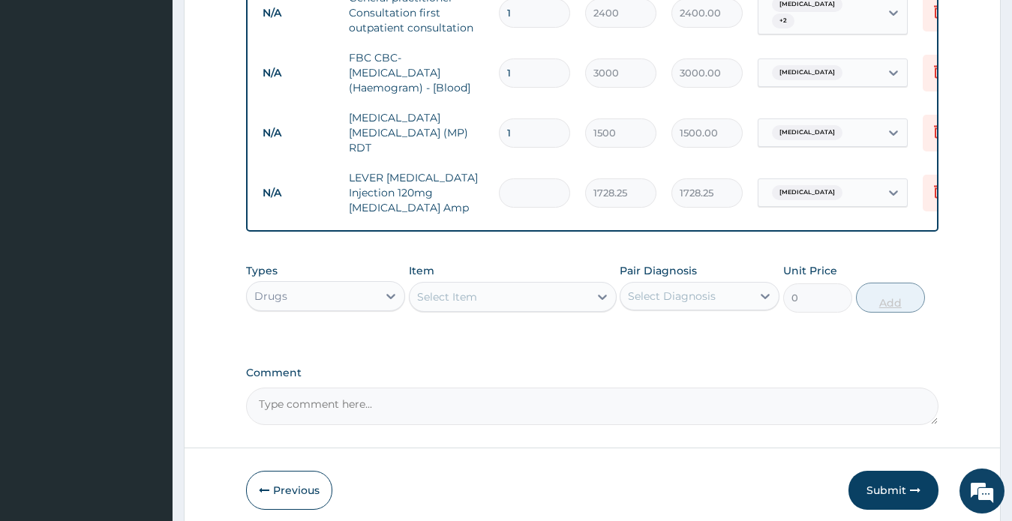
type input "2"
type input "3456.50"
type input "2"
click at [562, 293] on div "Select Item" at bounding box center [498, 297] width 179 height 24
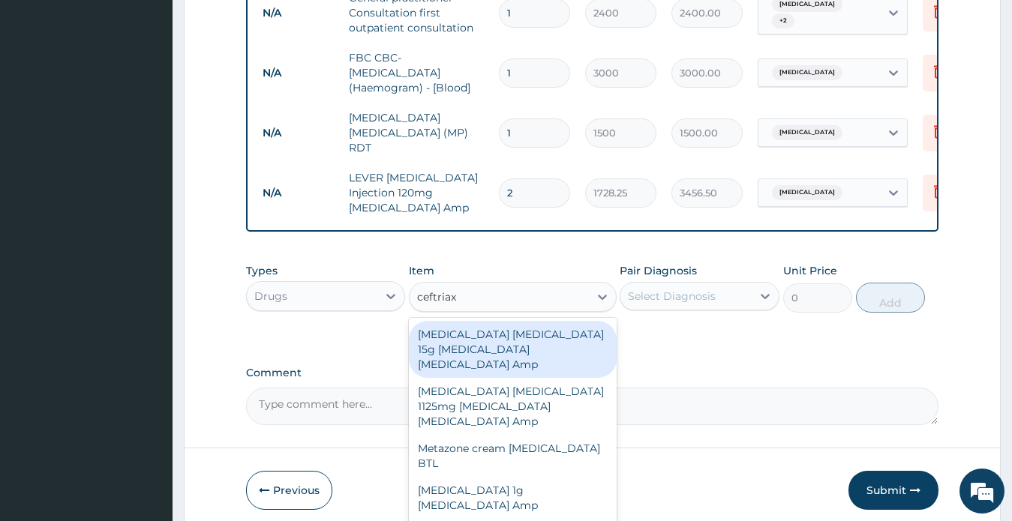
type input "ceftriaxo"
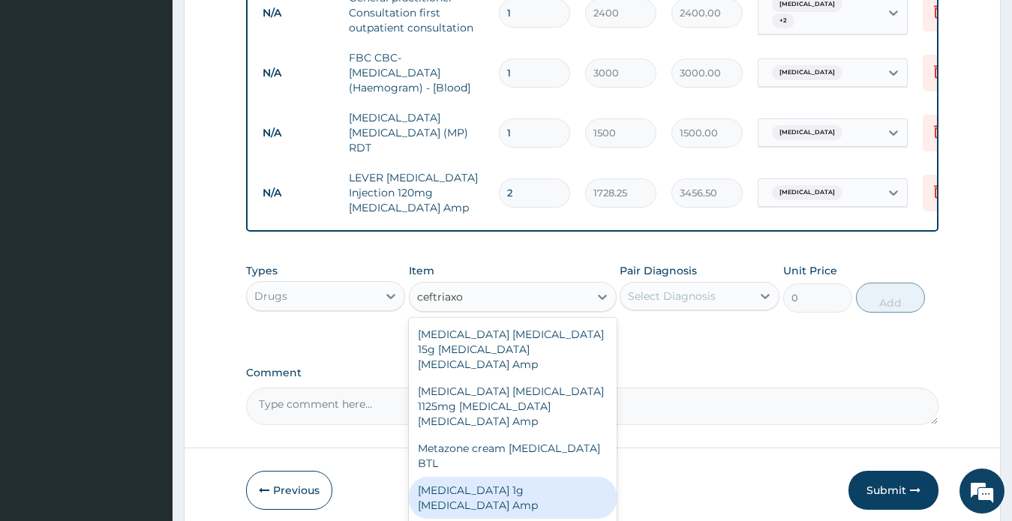
click at [493, 477] on div "Ceftriaxone 1g Ceftriaxone Amp" at bounding box center [513, 498] width 208 height 42
type input "862.5"
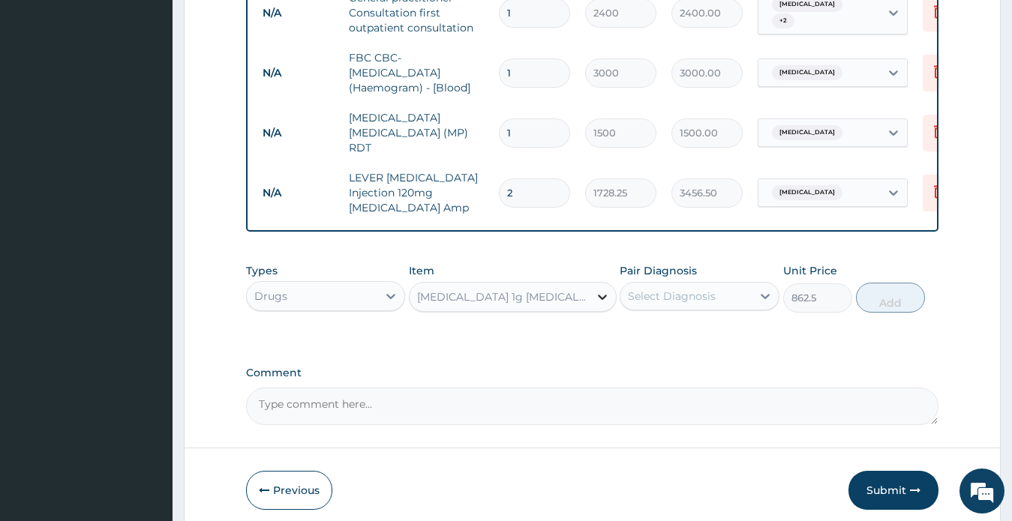
click at [600, 295] on icon at bounding box center [602, 297] width 9 height 5
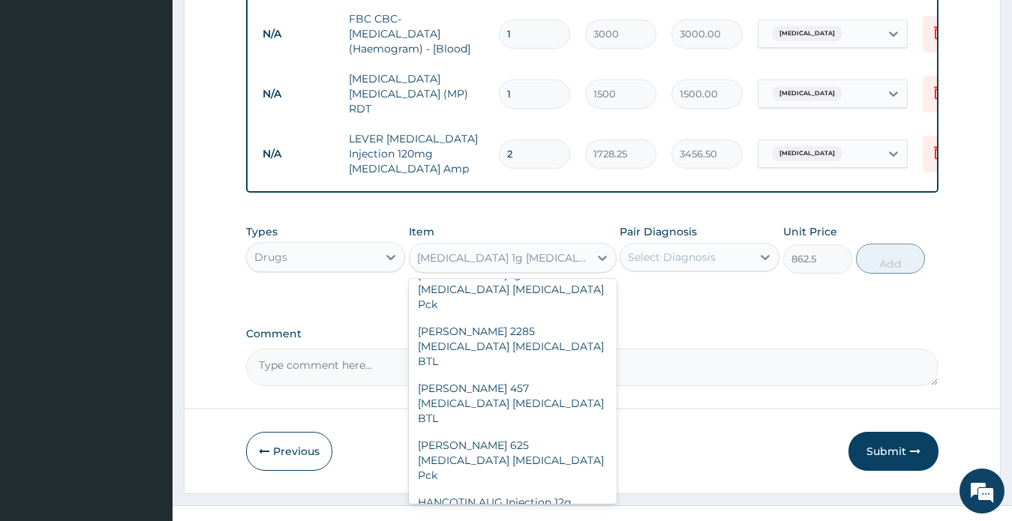
scroll to position [785, 0]
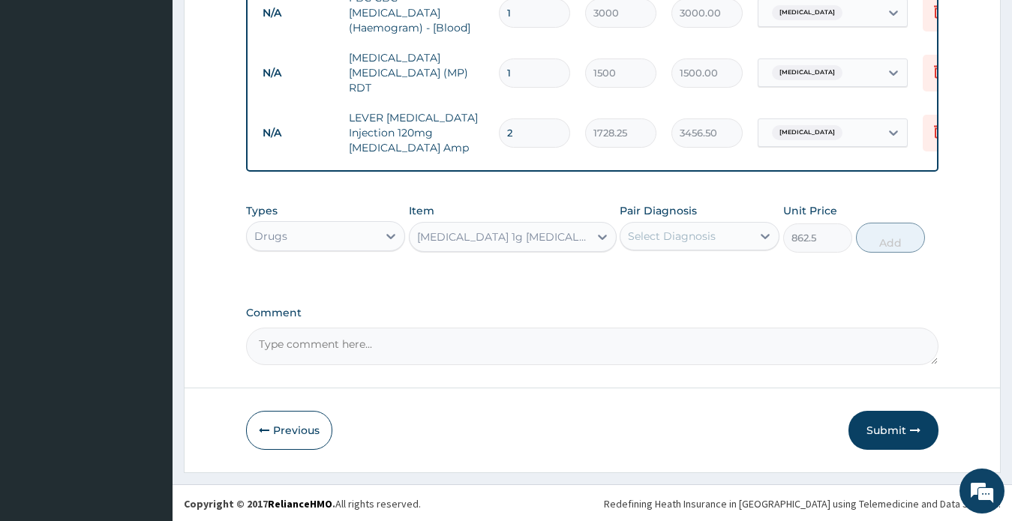
click at [598, 238] on icon at bounding box center [602, 236] width 15 height 15
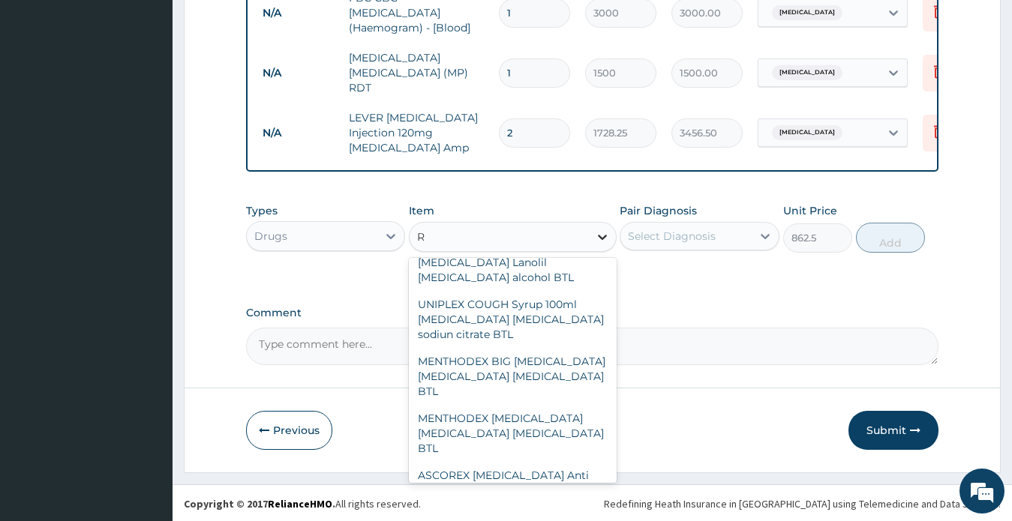
scroll to position [37024, 0]
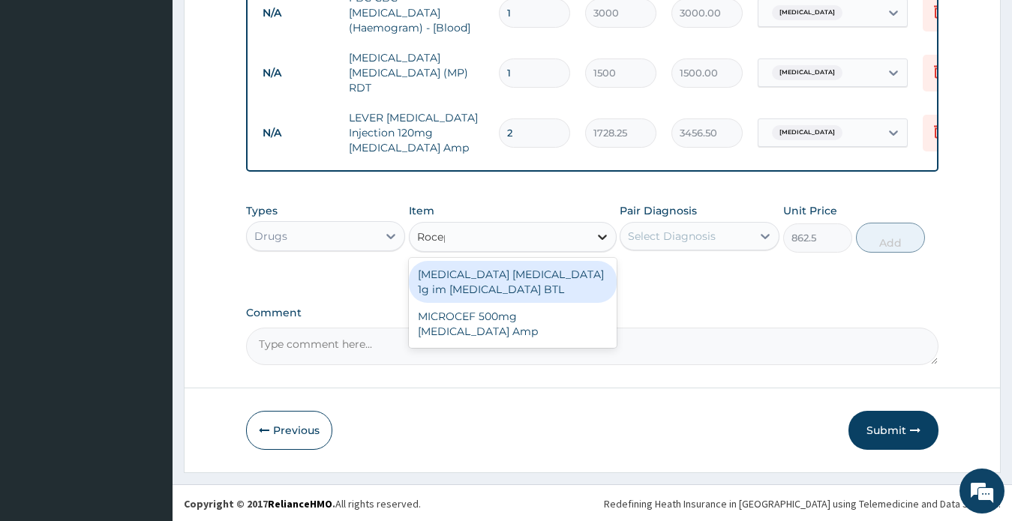
type input "Roceph"
click at [466, 291] on div "ROCEPHIN CEFTRIAXONE 1g im Ceftriaxone BTL" at bounding box center [513, 282] width 208 height 42
type input "7417.5"
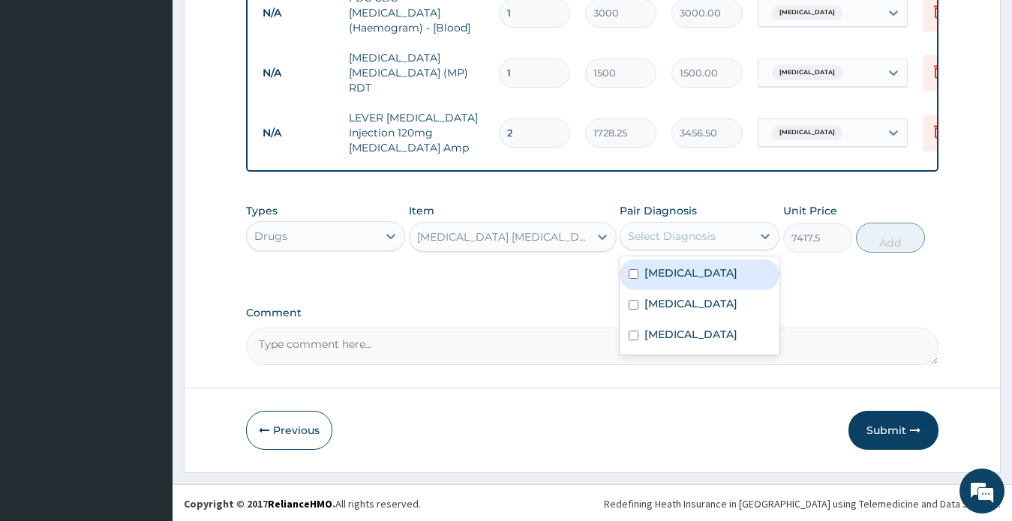
click at [690, 240] on div "Select Diagnosis" at bounding box center [672, 236] width 88 height 15
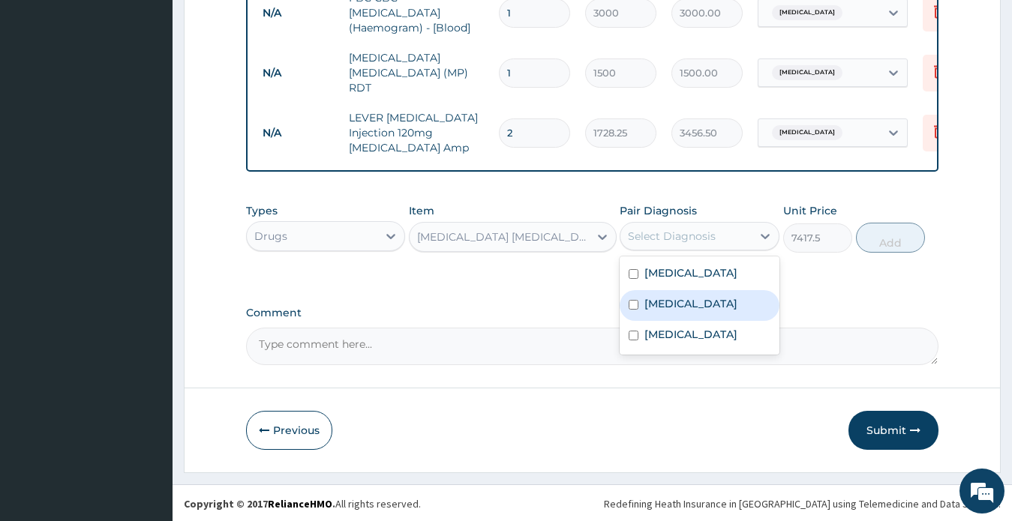
click at [678, 303] on label "Sepsis" at bounding box center [690, 303] width 93 height 15
checkbox input "true"
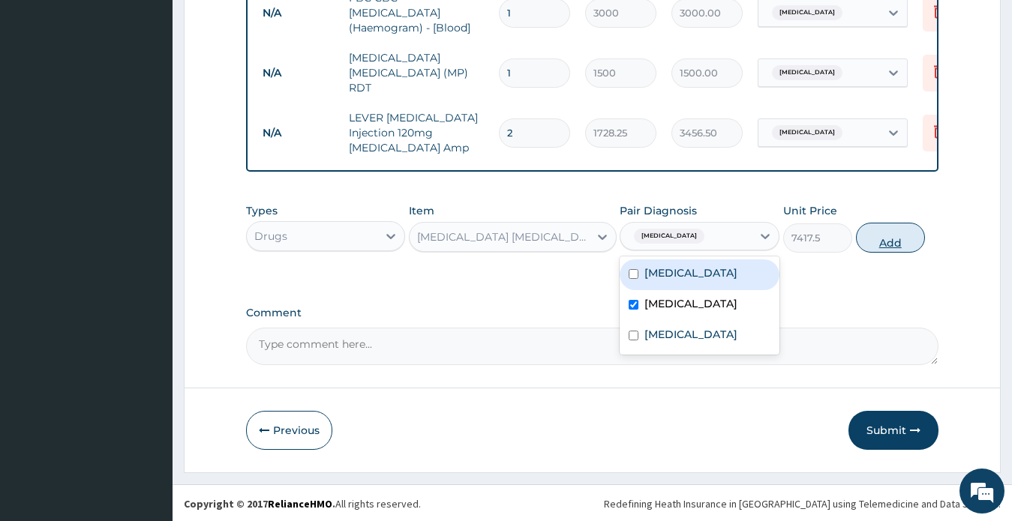
click at [875, 238] on button "Add" at bounding box center [890, 238] width 69 height 30
type input "0"
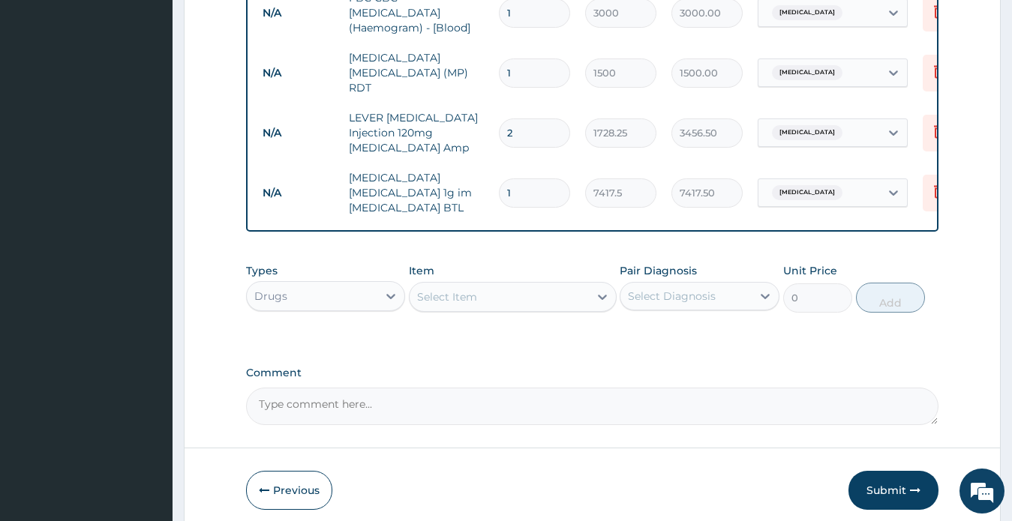
type input "0.00"
type input "3"
type input "22252.50"
type input "3"
click at [591, 302] on div at bounding box center [602, 296] width 27 height 27
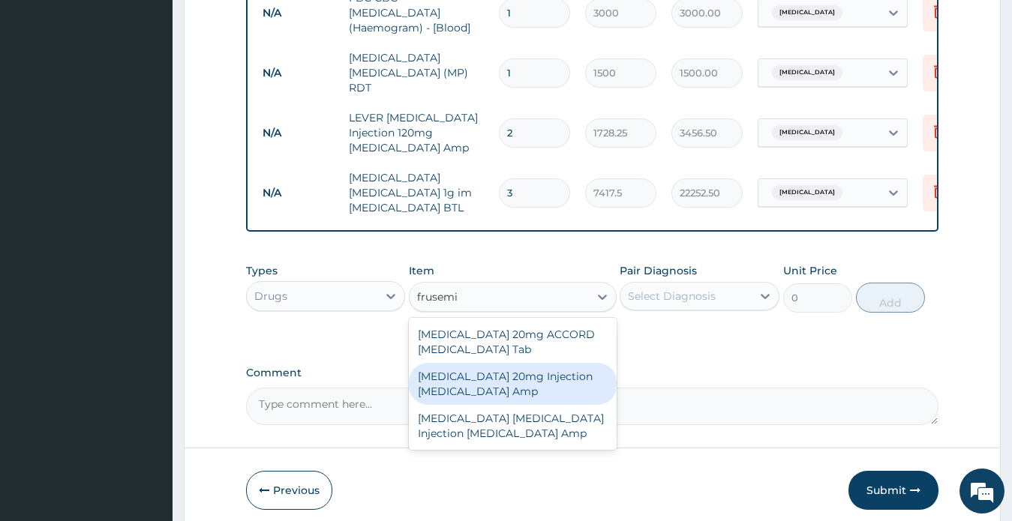
type input "frusemi"
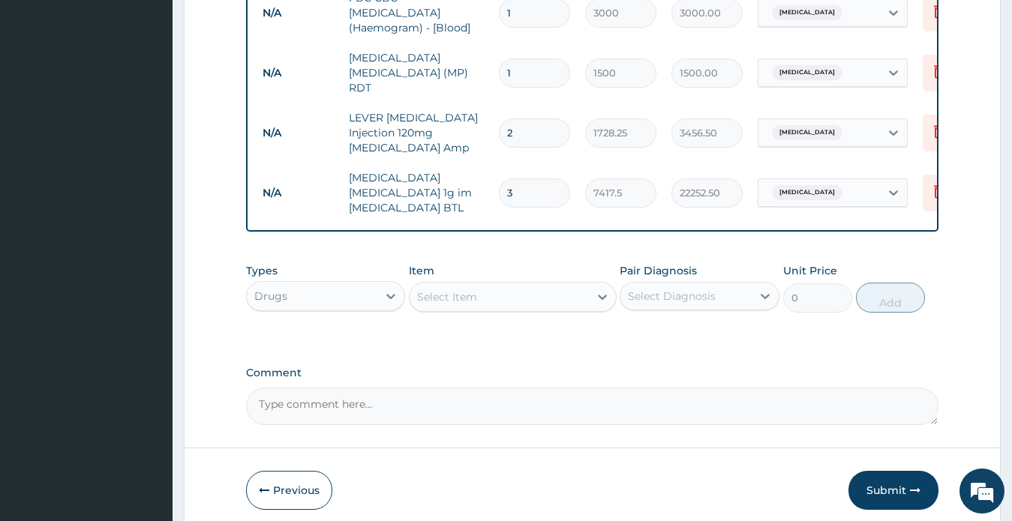
click at [500, 293] on div "Select Item" at bounding box center [498, 297] width 179 height 24
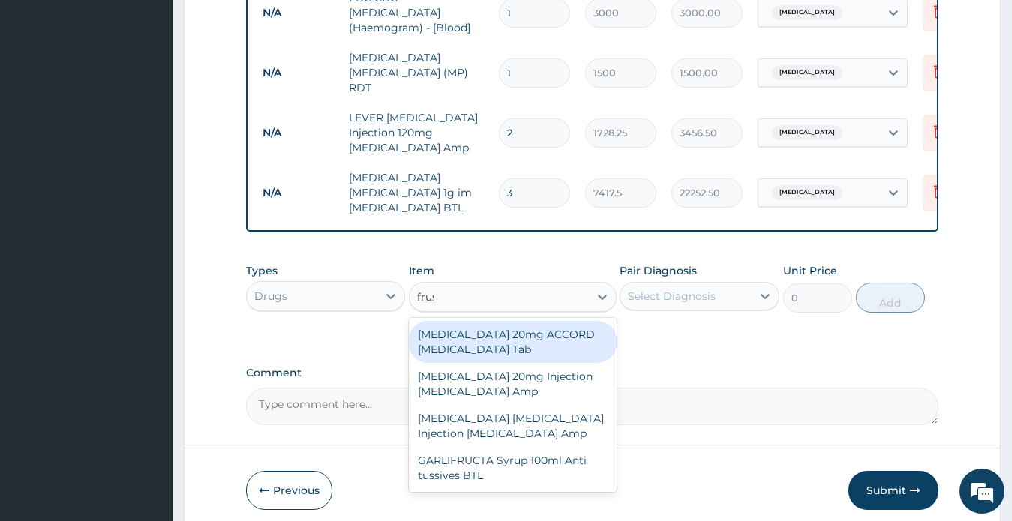
type input "fruse"
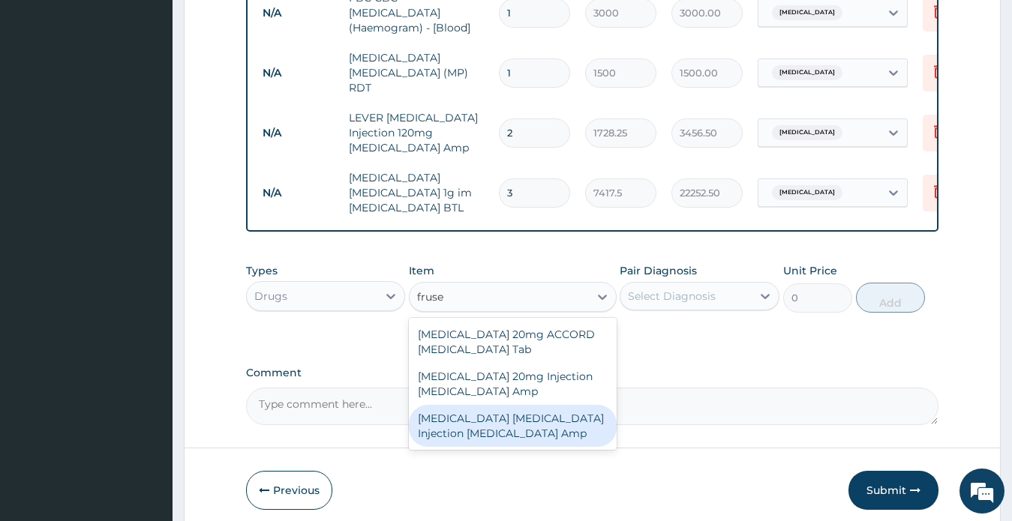
click at [504, 420] on div "Lasix Frusemide Injection Frusemide Amp" at bounding box center [513, 426] width 208 height 42
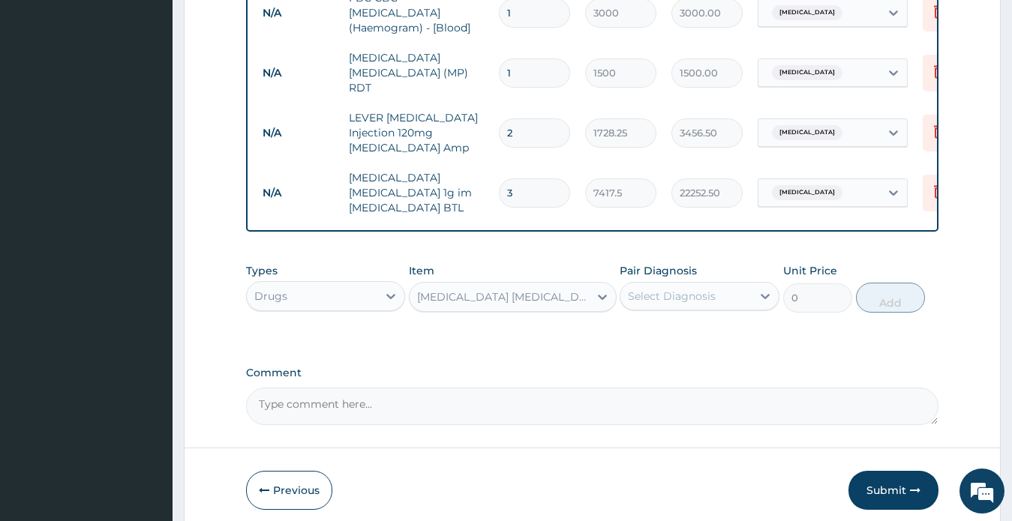
click at [800, 295] on input "0" at bounding box center [817, 297] width 69 height 29
click at [763, 296] on icon at bounding box center [764, 296] width 15 height 15
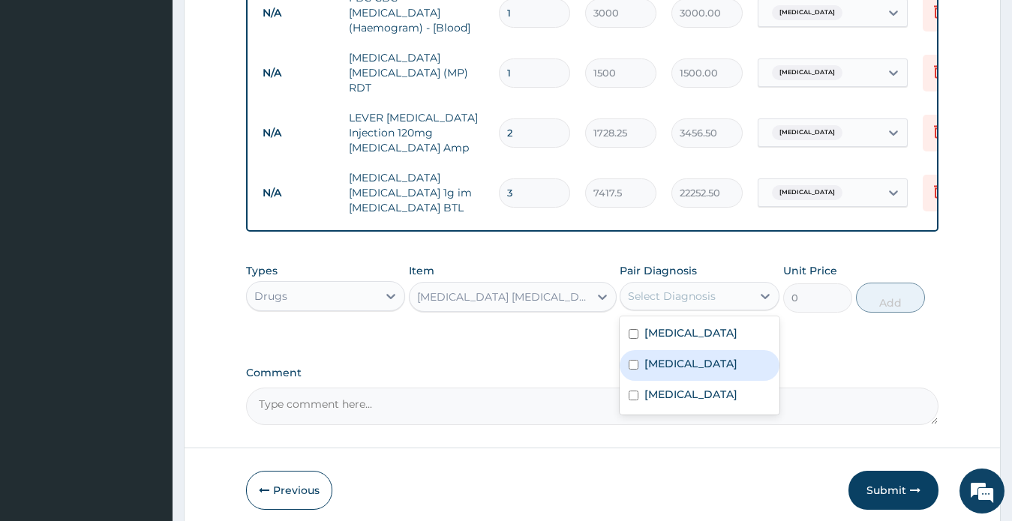
click at [676, 350] on div "Sepsis" at bounding box center [699, 365] width 160 height 31
checkbox input "true"
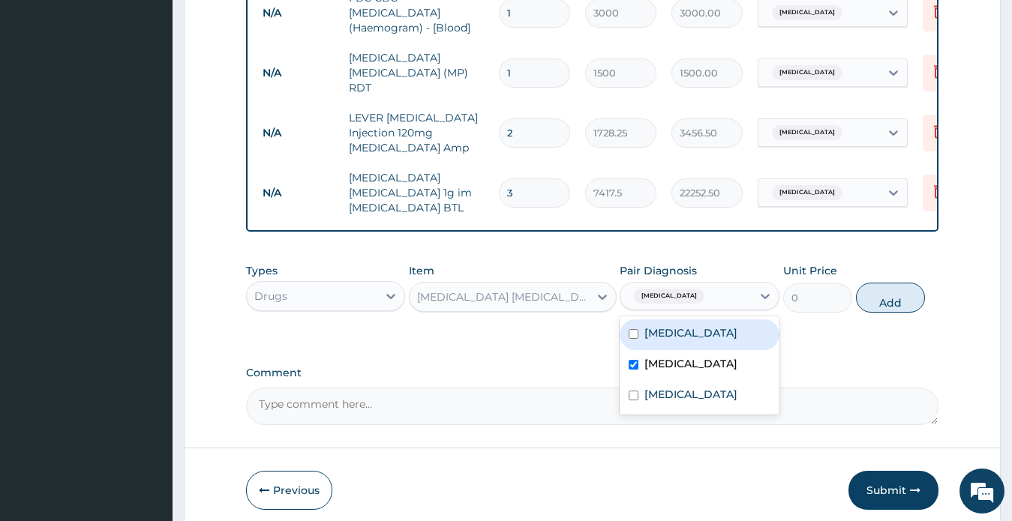
click at [689, 335] on div "Anemia" at bounding box center [699, 334] width 160 height 31
checkbox input "true"
click at [676, 362] on label "Sepsis" at bounding box center [690, 363] width 93 height 15
checkbox input "false"
click at [908, 289] on button "Add" at bounding box center [890, 298] width 69 height 30
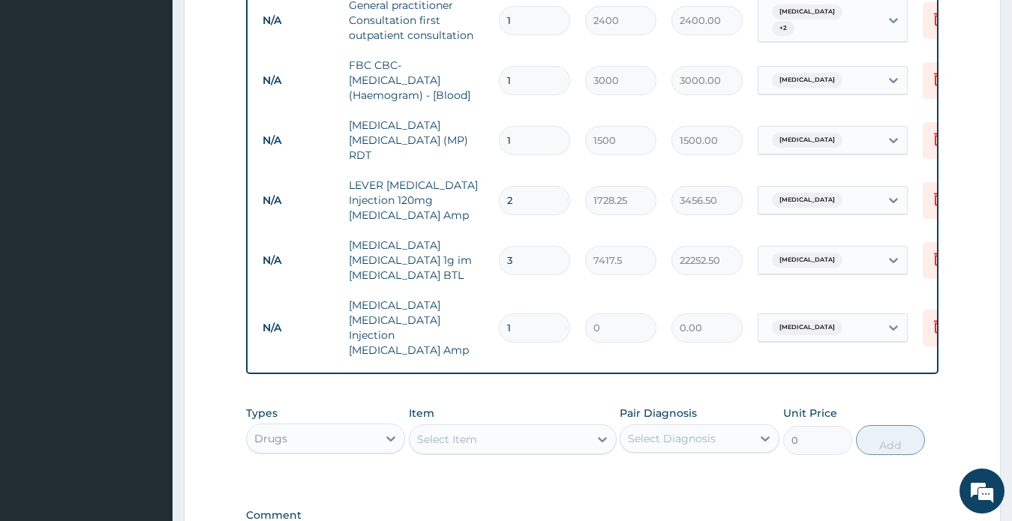
click at [625, 313] on input "0" at bounding box center [620, 327] width 71 height 29
click at [530, 313] on input "1" at bounding box center [534, 327] width 71 height 29
click at [927, 310] on icon at bounding box center [938, 328] width 33 height 37
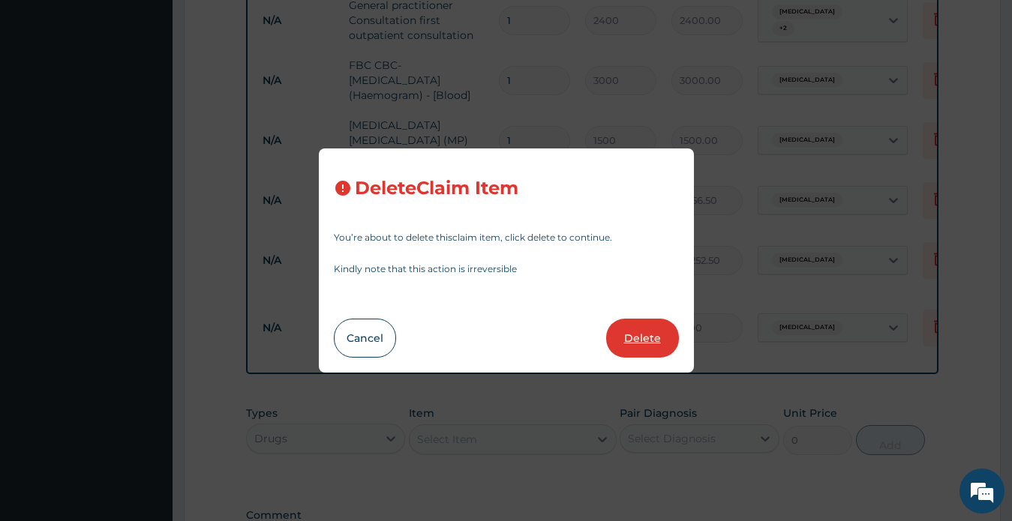
click at [636, 332] on button "Delete" at bounding box center [642, 338] width 73 height 39
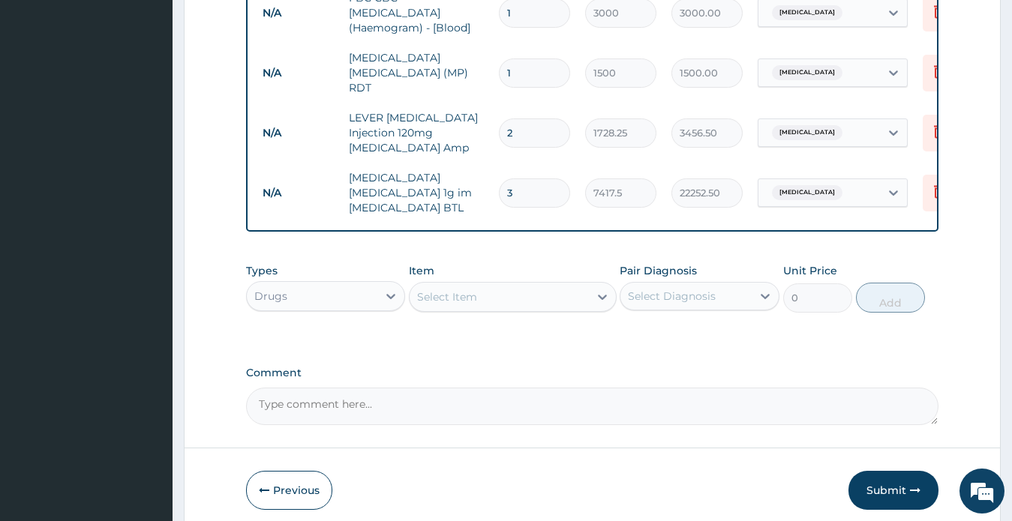
click at [508, 295] on div "Select Item" at bounding box center [498, 297] width 179 height 24
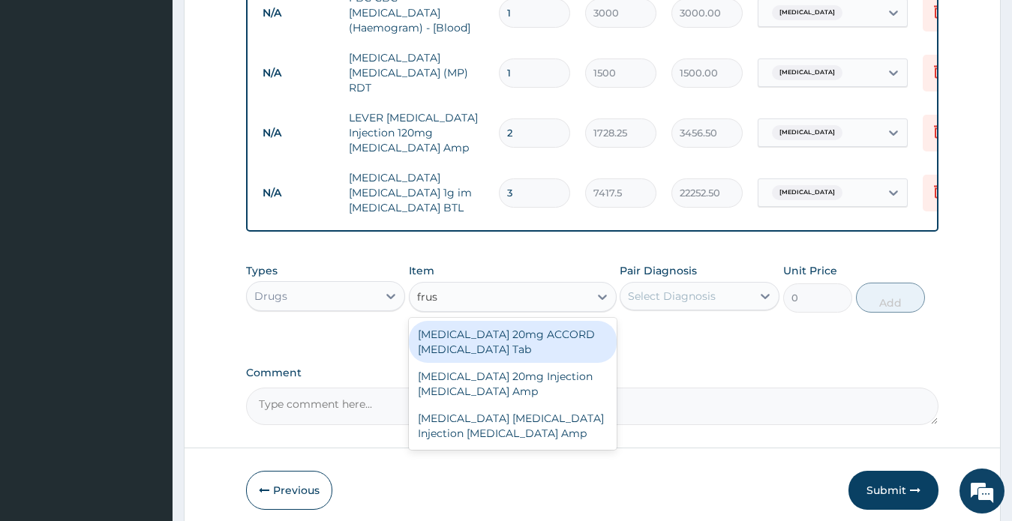
type input "fruse"
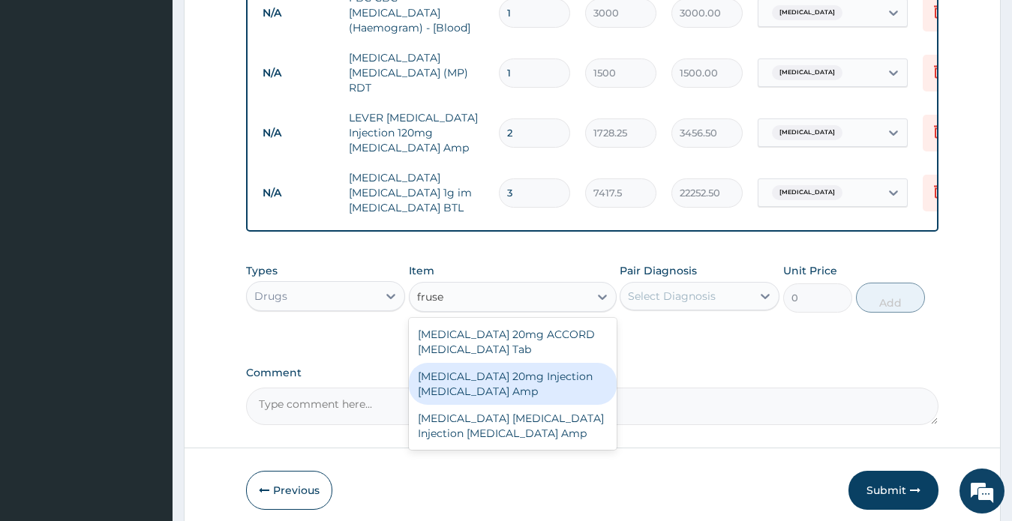
click at [513, 388] on div "FUROSEMIDE 20mg Injection Frusemide Amp" at bounding box center [513, 384] width 208 height 42
type input "431.25"
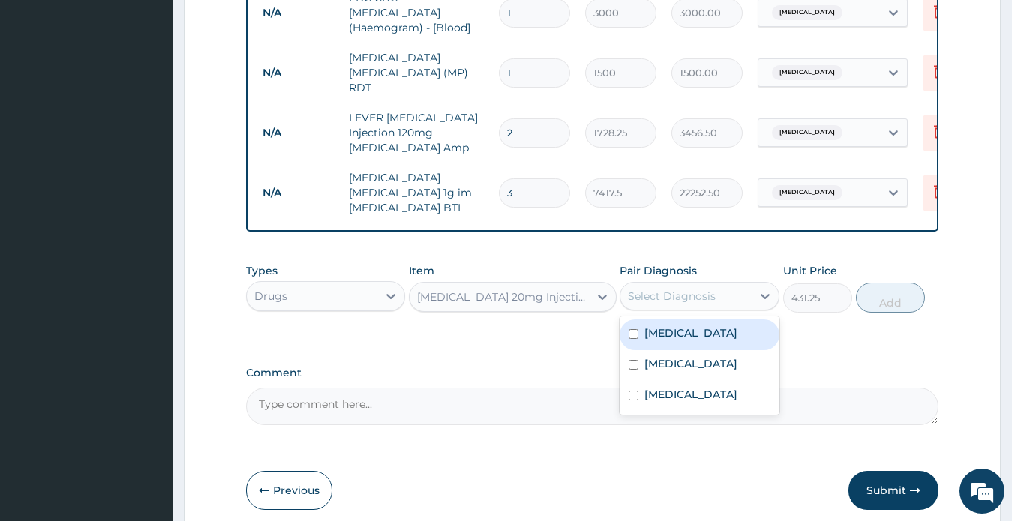
click at [710, 299] on div "Select Diagnosis" at bounding box center [672, 296] width 88 height 15
click at [688, 334] on div "Anemia" at bounding box center [699, 334] width 160 height 31
checkbox input "true"
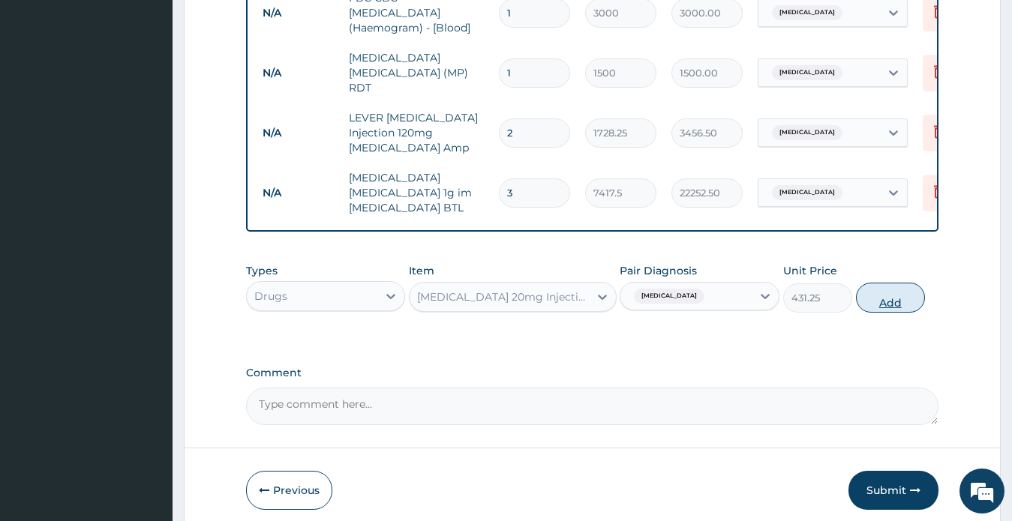
click at [889, 298] on button "Add" at bounding box center [890, 298] width 69 height 30
type input "0"
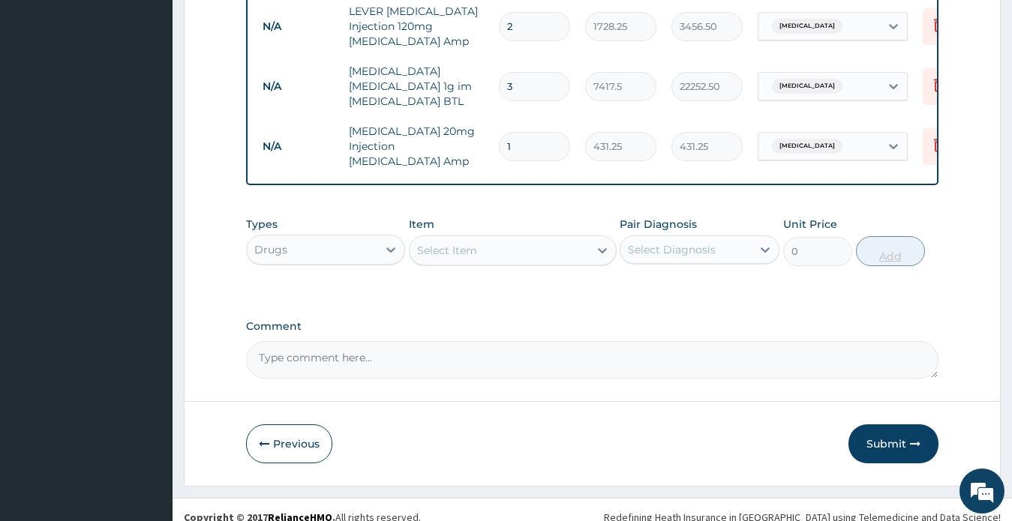
scroll to position [897, 0]
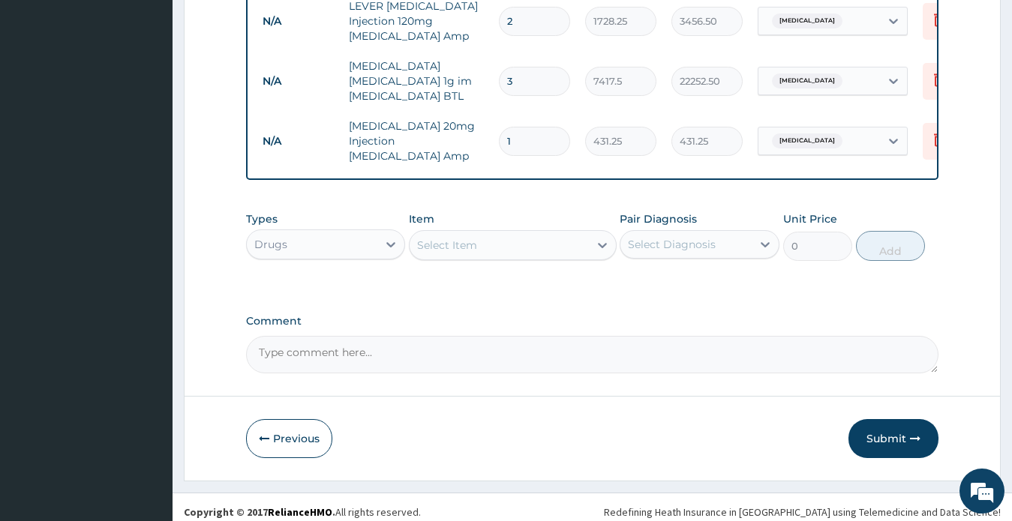
click at [361, 235] on div "Drugs" at bounding box center [312, 244] width 131 height 24
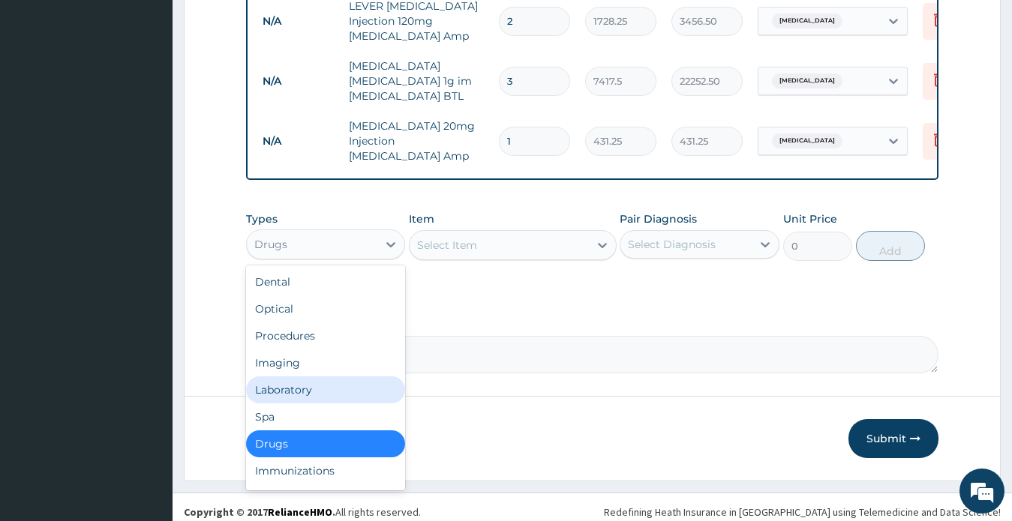
click at [306, 376] on div "Laboratory" at bounding box center [326, 389] width 160 height 27
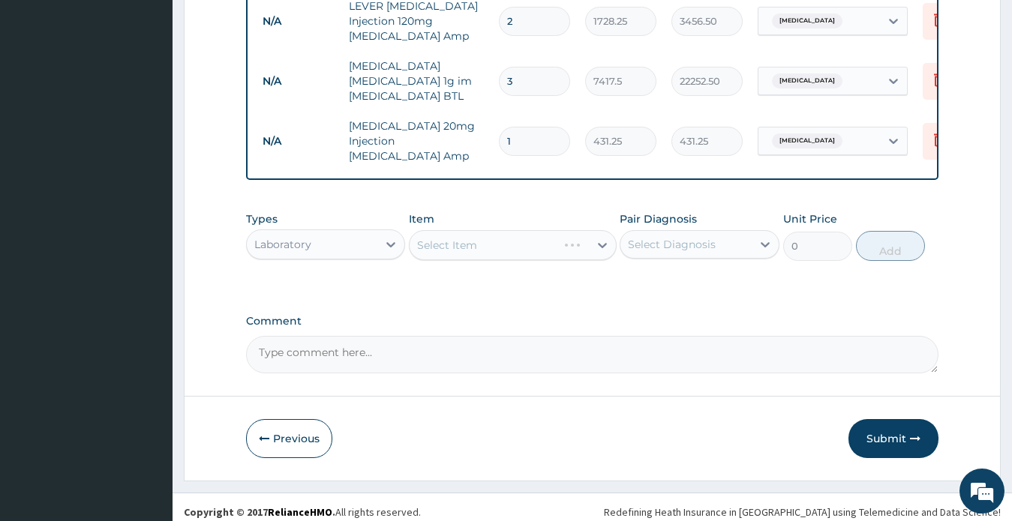
click at [730, 239] on div "Select Diagnosis" at bounding box center [685, 244] width 131 height 24
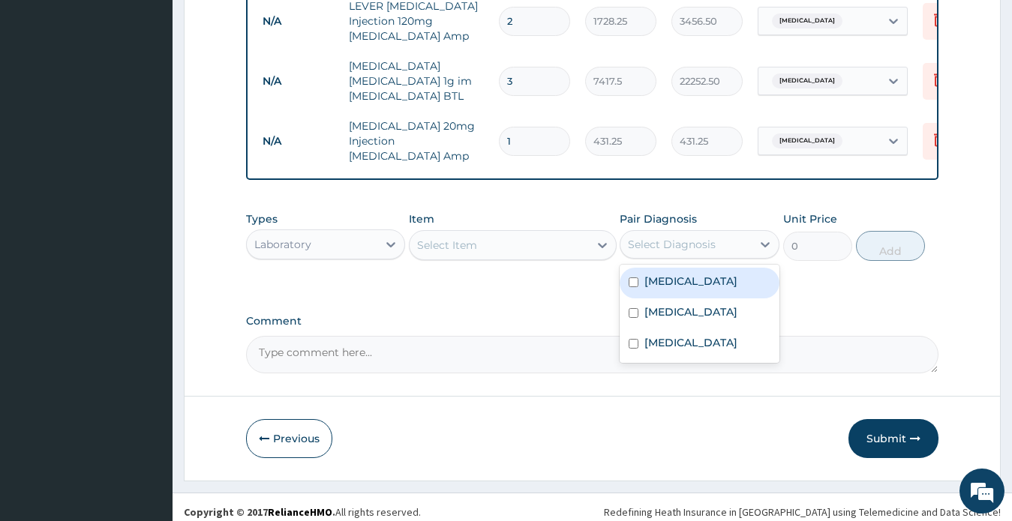
click at [686, 281] on div "Anemia" at bounding box center [699, 283] width 160 height 31
checkbox input "true"
click at [601, 243] on icon at bounding box center [602, 245] width 9 height 5
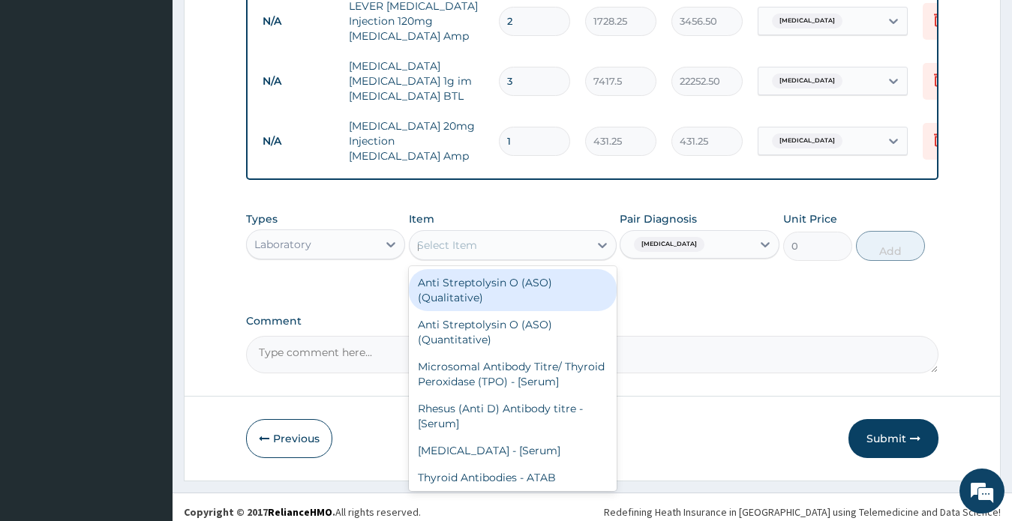
type input "pcv"
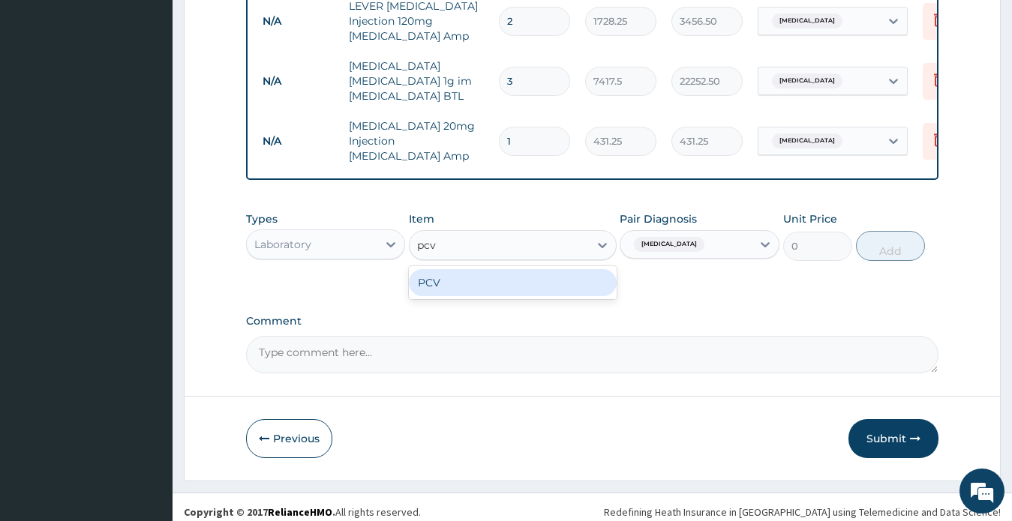
click at [529, 283] on div "PCV" at bounding box center [513, 282] width 208 height 27
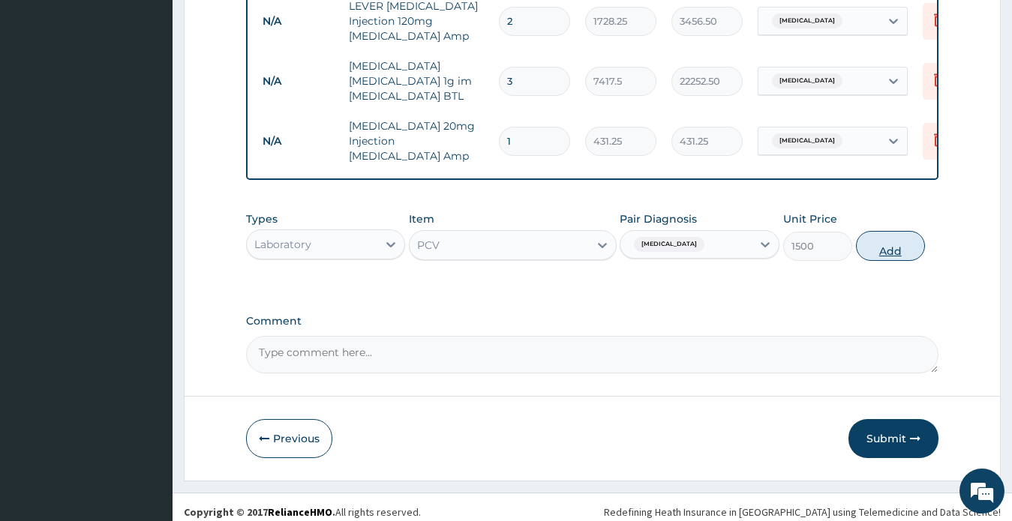
click at [880, 237] on button "Add" at bounding box center [890, 246] width 69 height 30
type input "0"
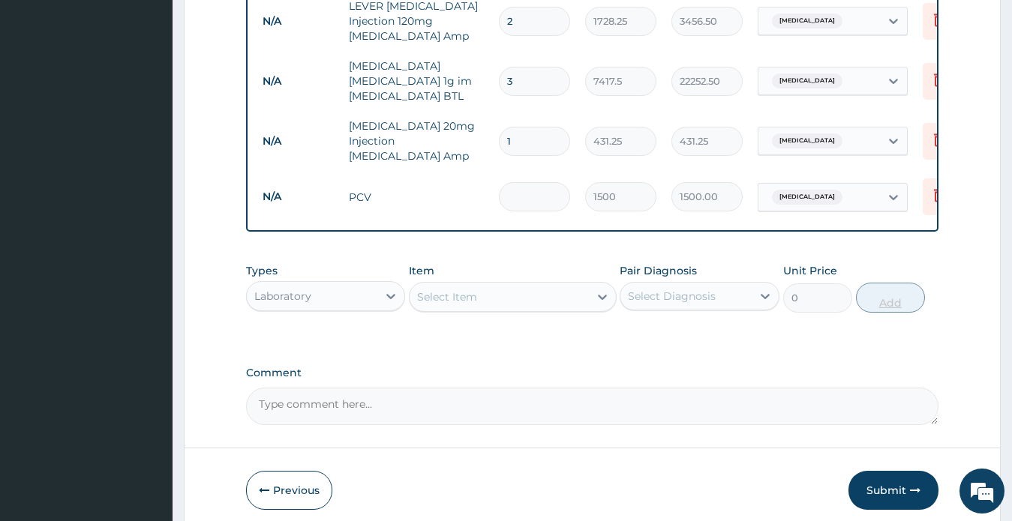
type input "2"
type input "3000.00"
type input "2"
click at [329, 284] on div "Laboratory" at bounding box center [312, 296] width 131 height 24
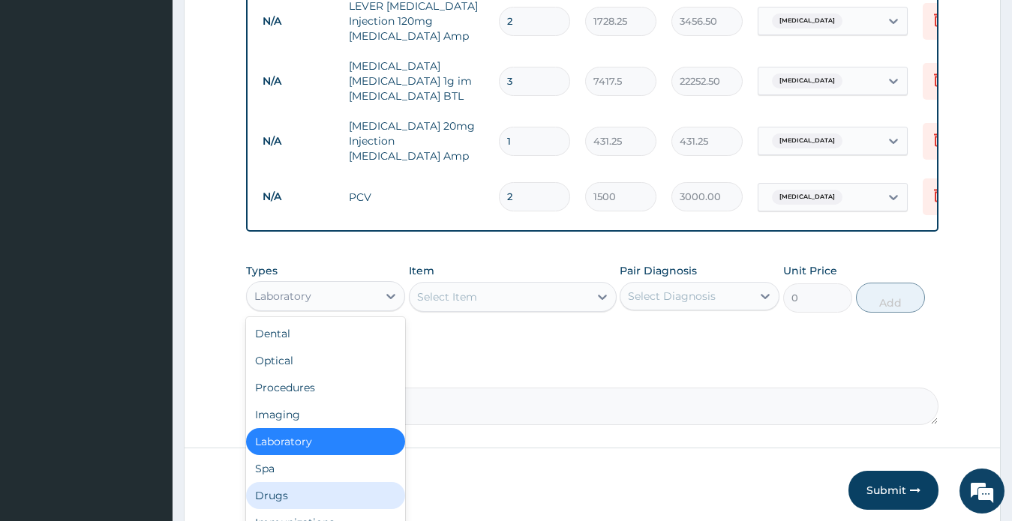
click at [290, 487] on div "Drugs" at bounding box center [326, 495] width 160 height 27
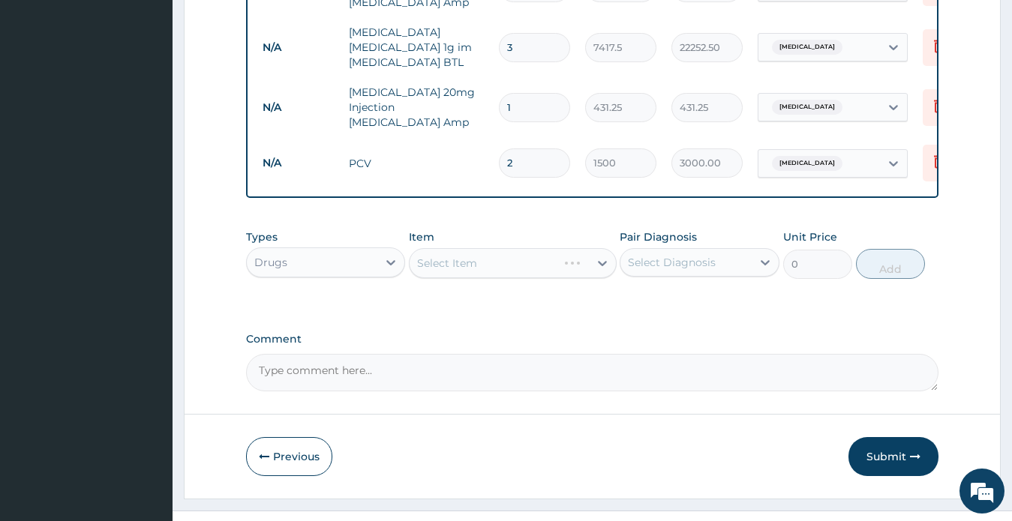
scroll to position [949, 0]
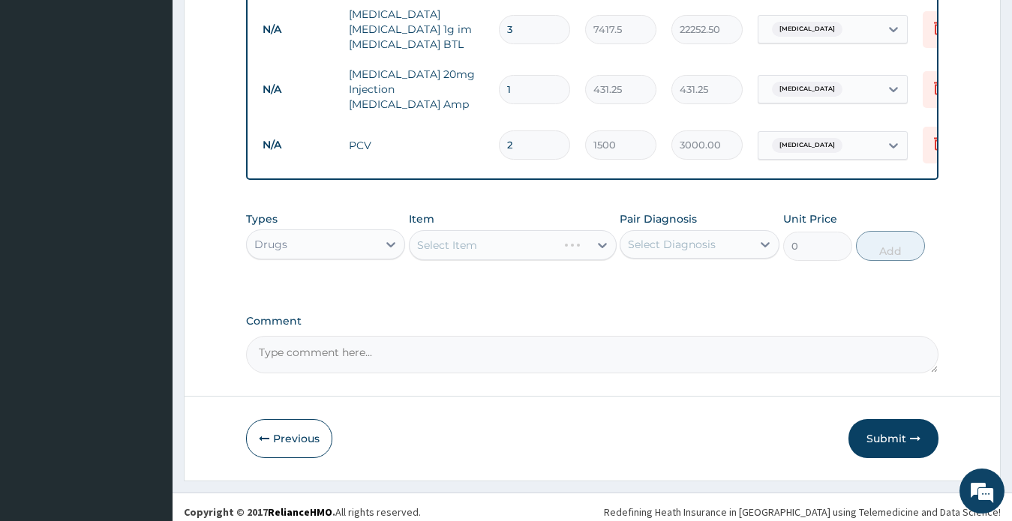
click at [601, 243] on icon at bounding box center [602, 245] width 9 height 5
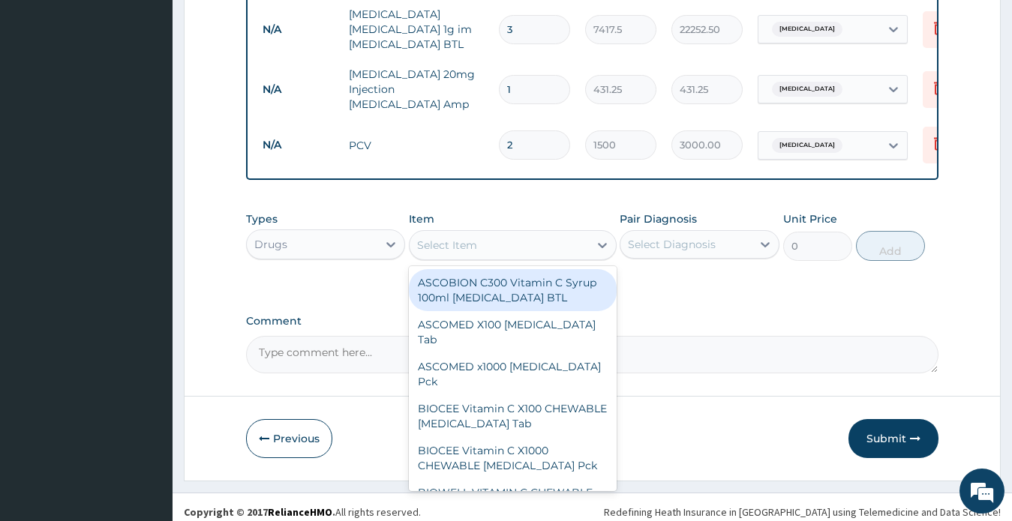
click at [601, 243] on icon at bounding box center [602, 245] width 9 height 5
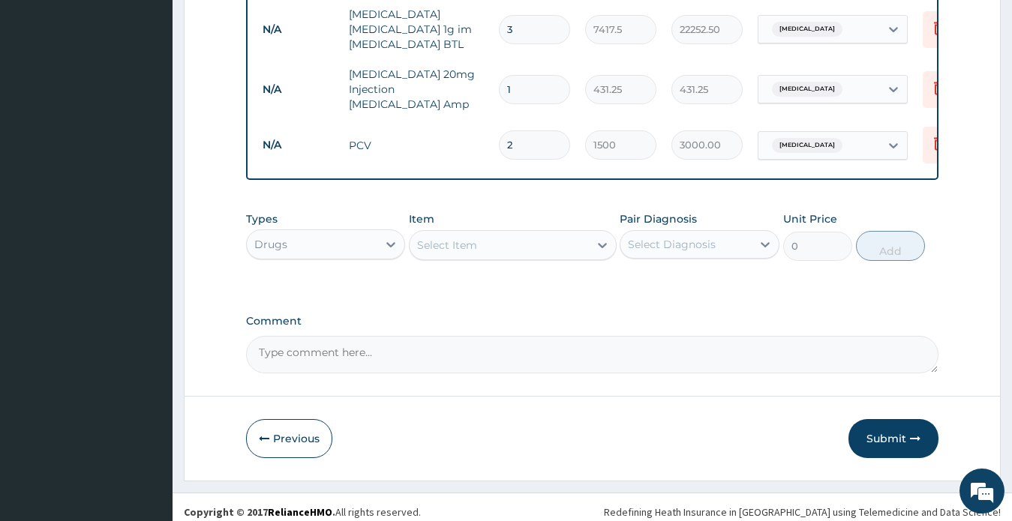
click at [601, 243] on icon at bounding box center [602, 245] width 9 height 5
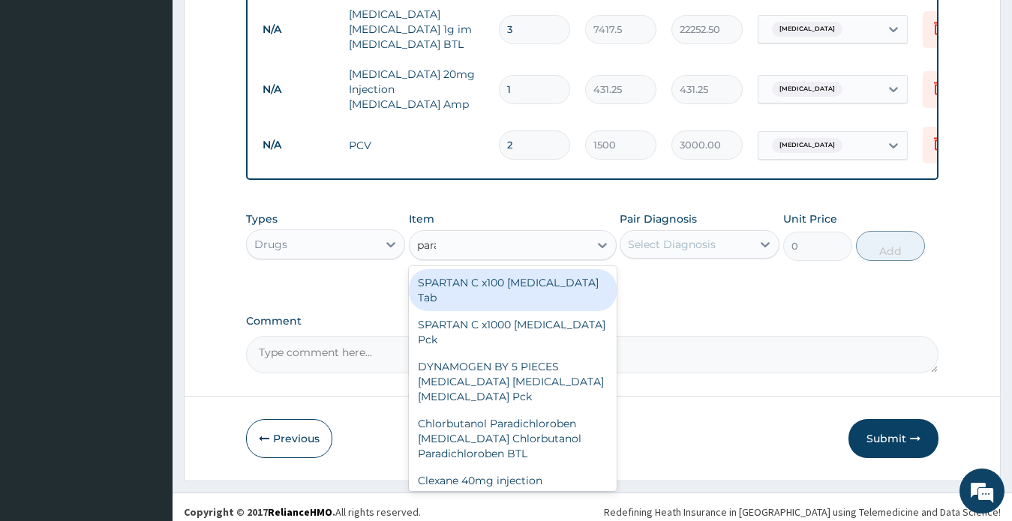
type input "paraceta"
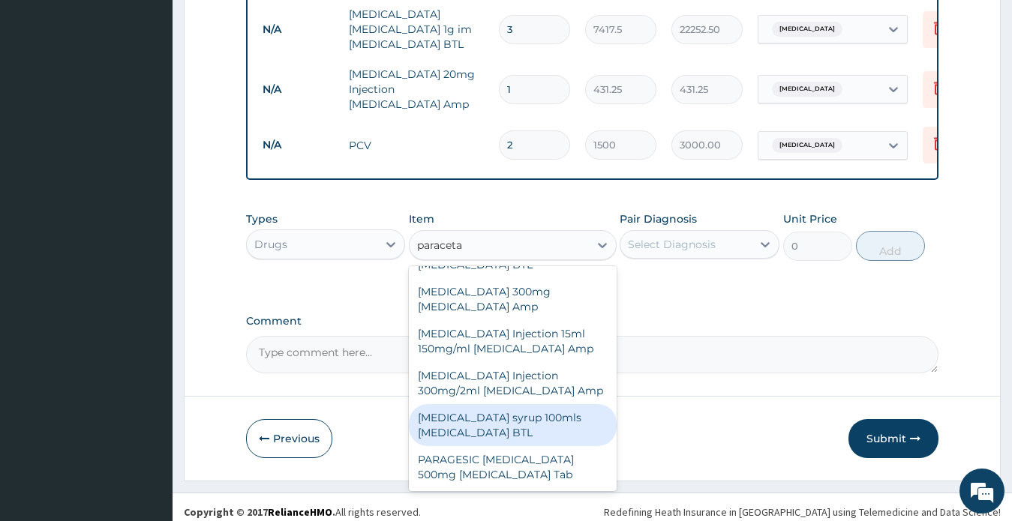
scroll to position [524, 0]
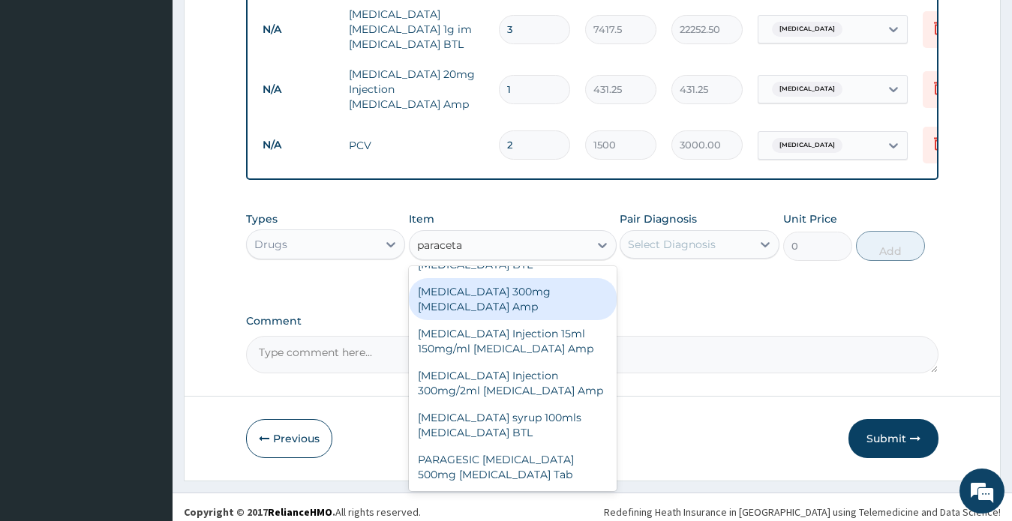
click at [514, 278] on div "Paracetamol 300mg Acetaminophen Amp" at bounding box center [513, 299] width 208 height 42
type input "345"
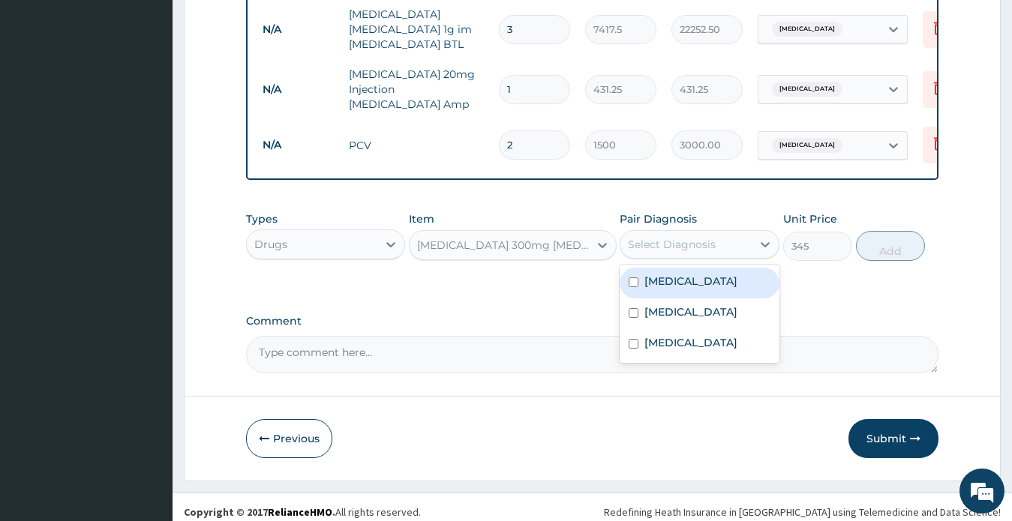
click at [715, 237] on div "Select Diagnosis" at bounding box center [672, 244] width 88 height 15
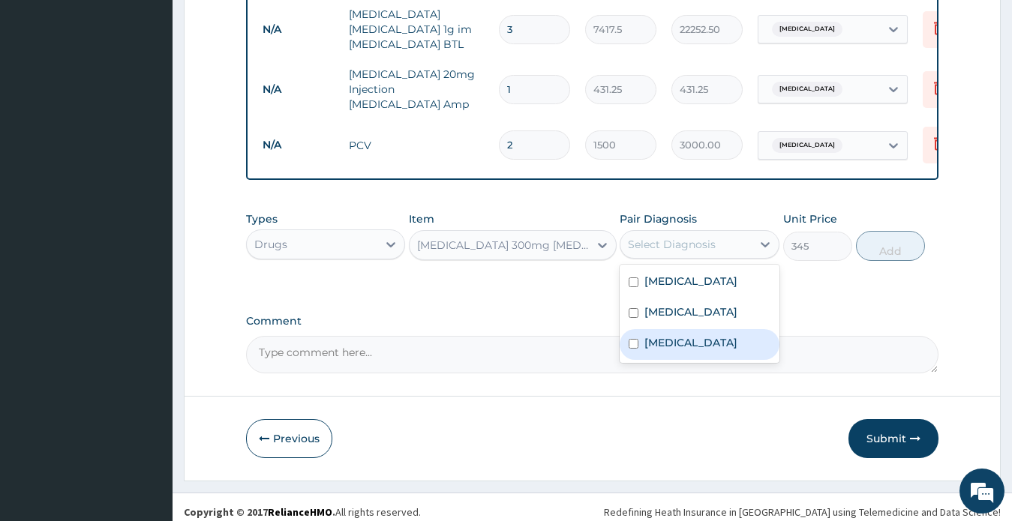
click at [699, 331] on div "Malaria" at bounding box center [699, 344] width 160 height 31
checkbox input "true"
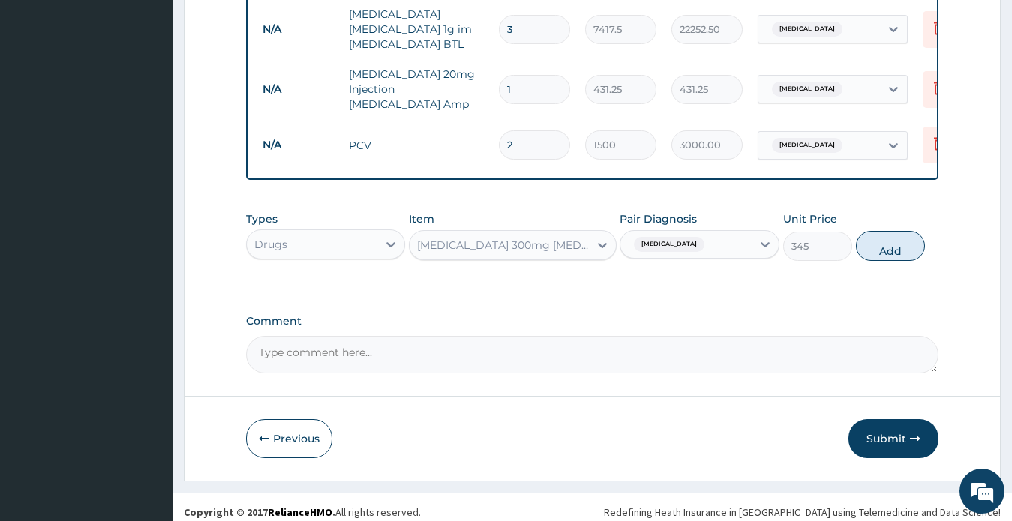
click at [901, 238] on button "Add" at bounding box center [890, 246] width 69 height 30
type input "0"
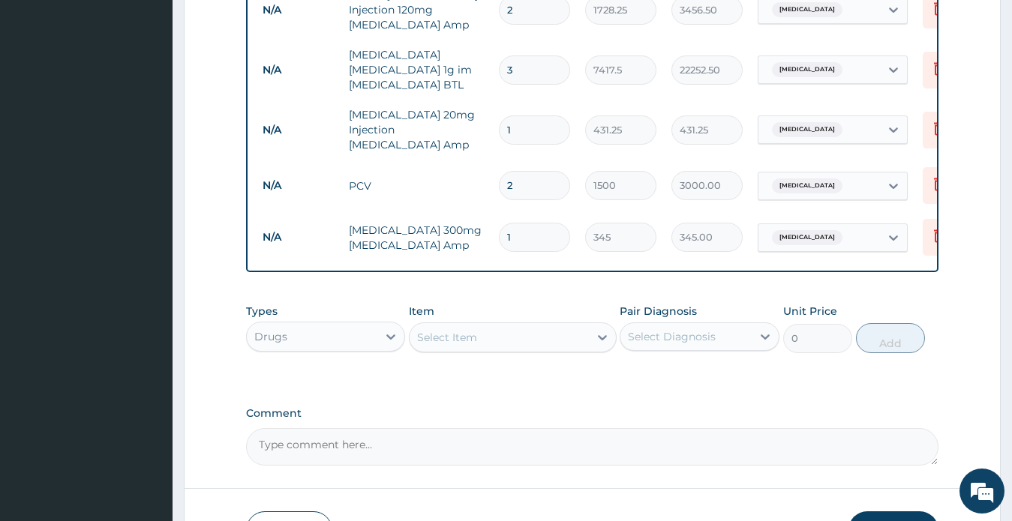
scroll to position [1000, 0]
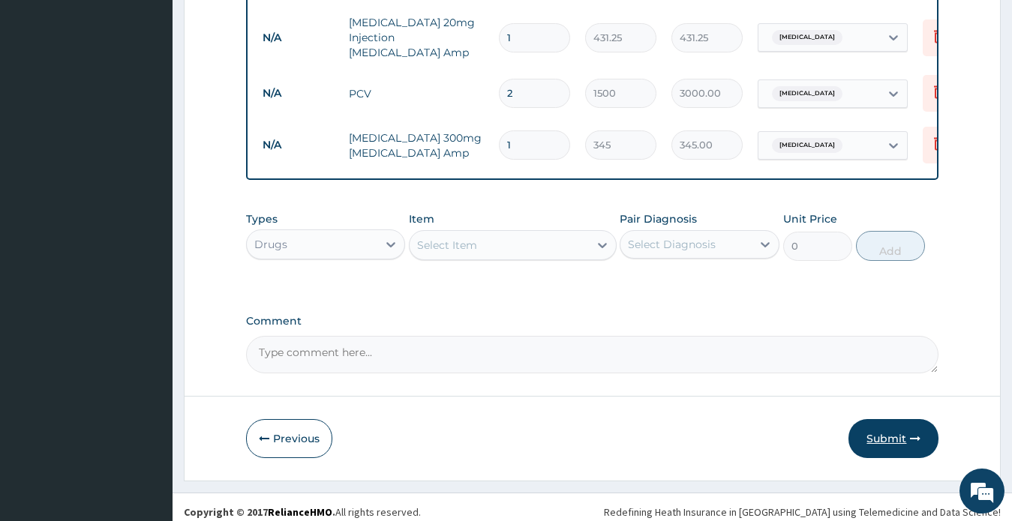
click at [890, 426] on button "Submit" at bounding box center [893, 438] width 90 height 39
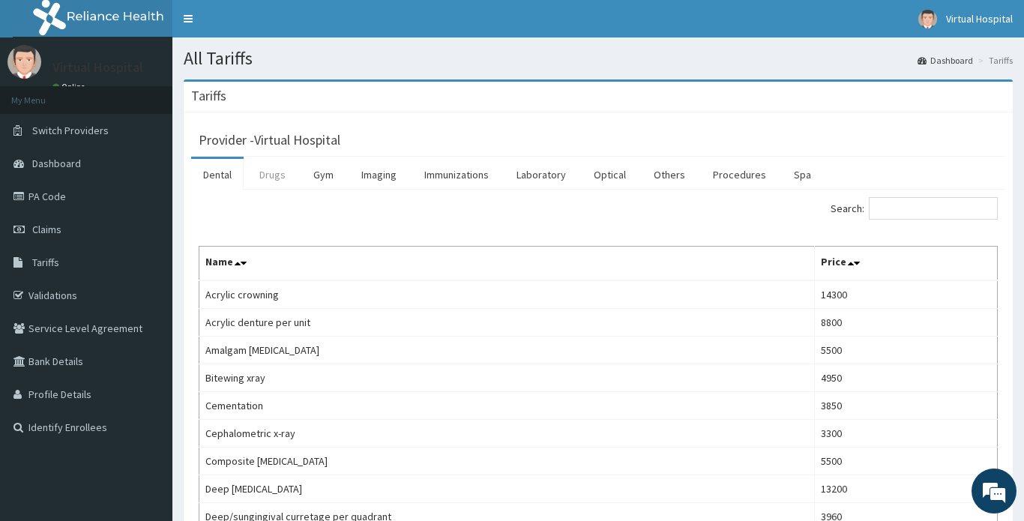
click at [280, 175] on link "Drugs" at bounding box center [272, 174] width 50 height 31
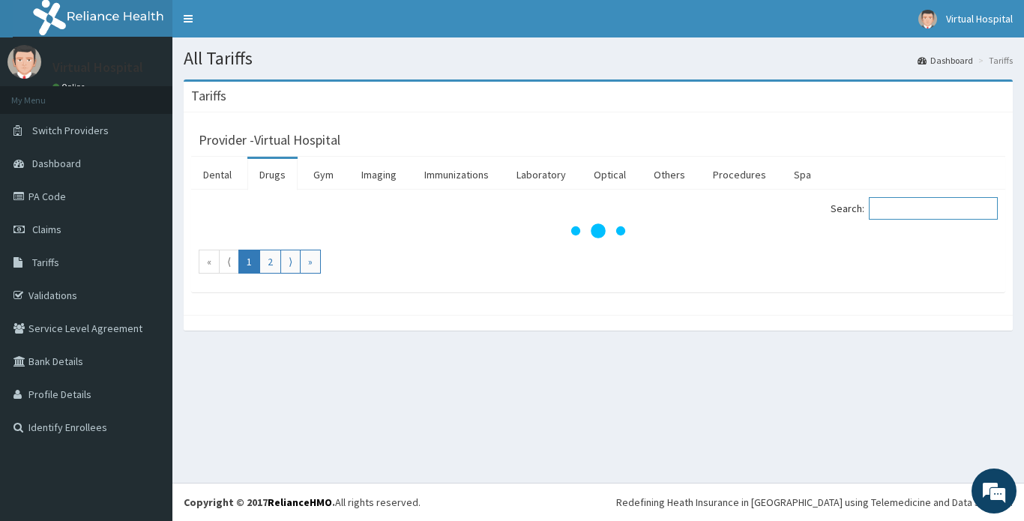
click at [896, 211] on input "Search:" at bounding box center [933, 208] width 129 height 22
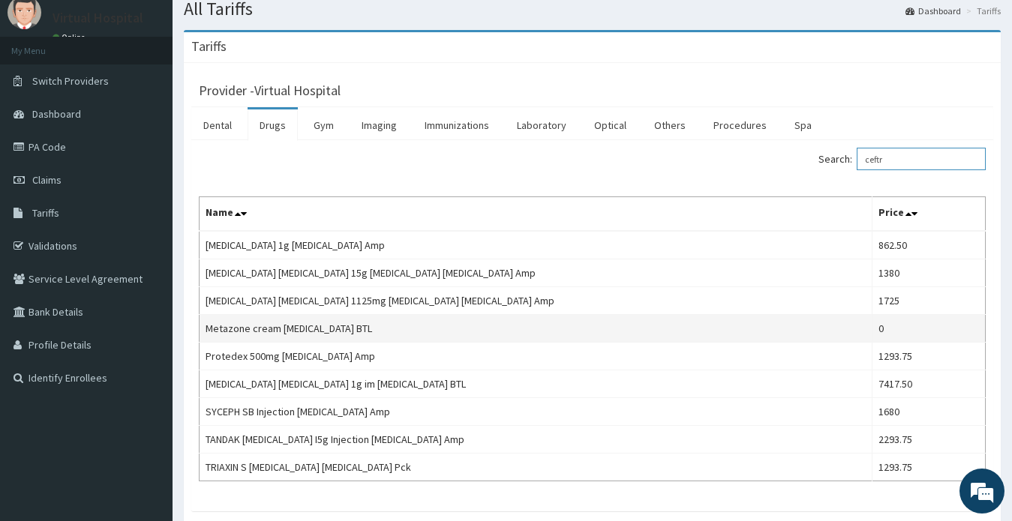
scroll to position [75, 0]
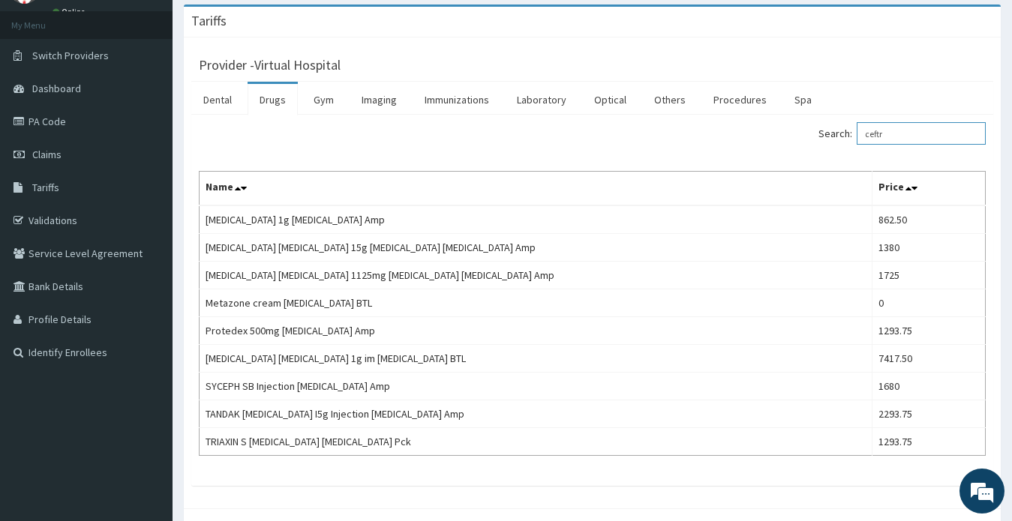
drag, startPoint x: 910, startPoint y: 130, endPoint x: 864, endPoint y: 133, distance: 45.8
click at [864, 133] on label "Search: ceftr" at bounding box center [901, 133] width 167 height 22
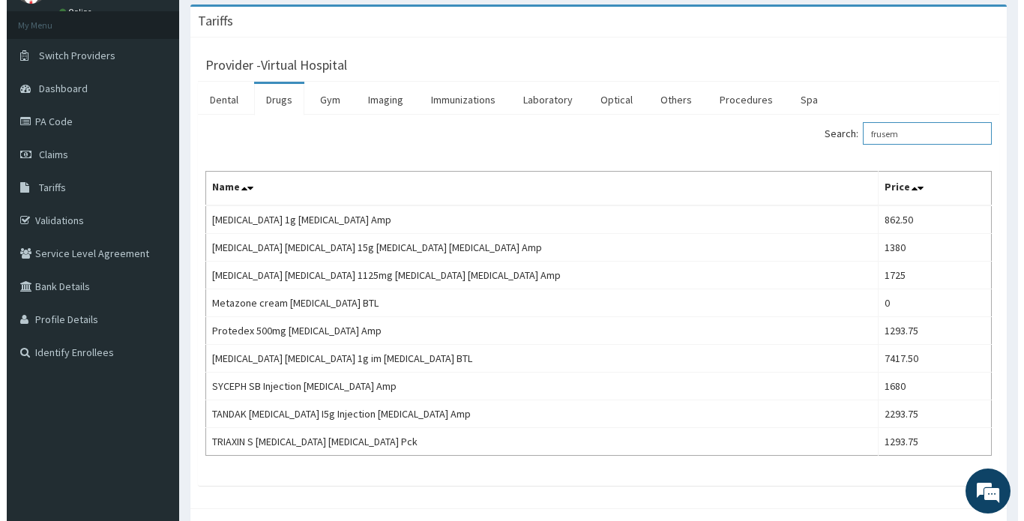
scroll to position [0, 0]
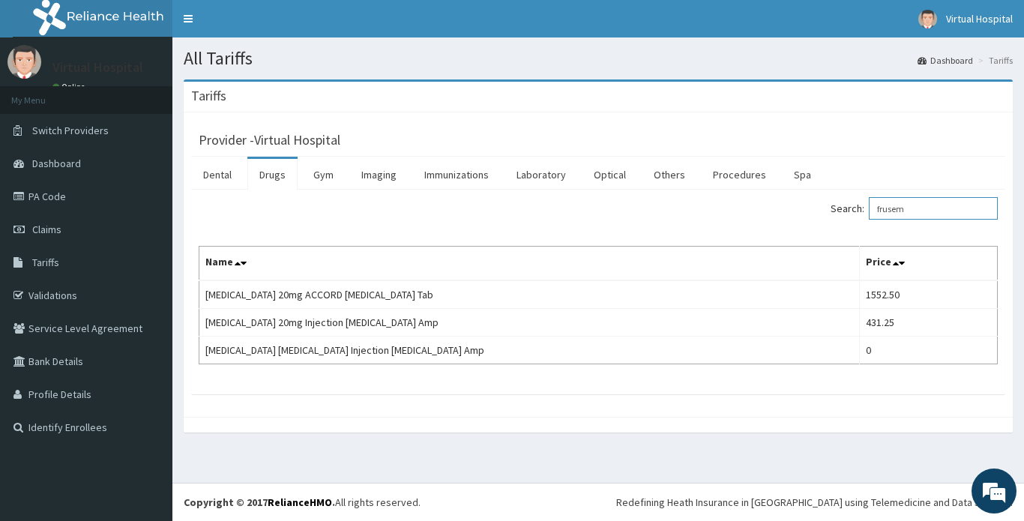
type input "frusem"
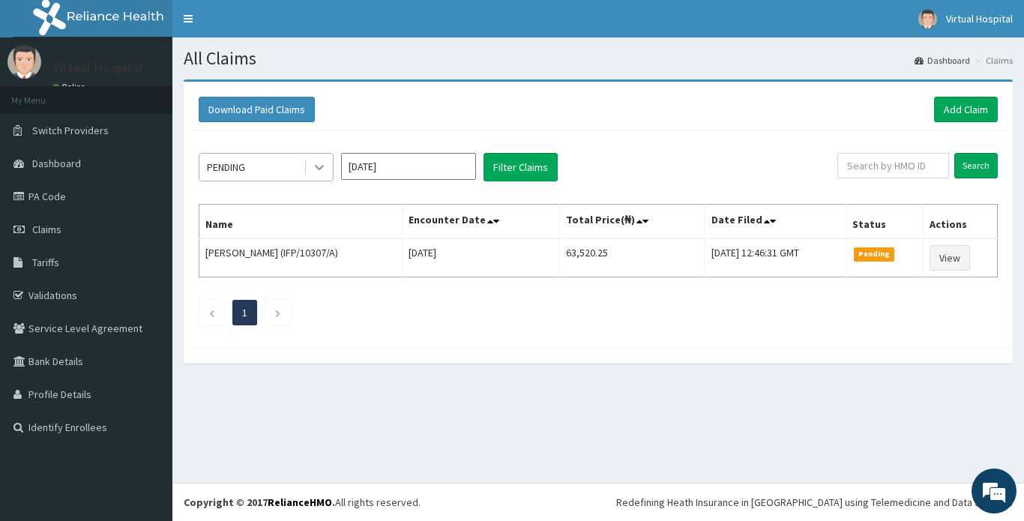
click at [316, 169] on icon at bounding box center [319, 167] width 15 height 15
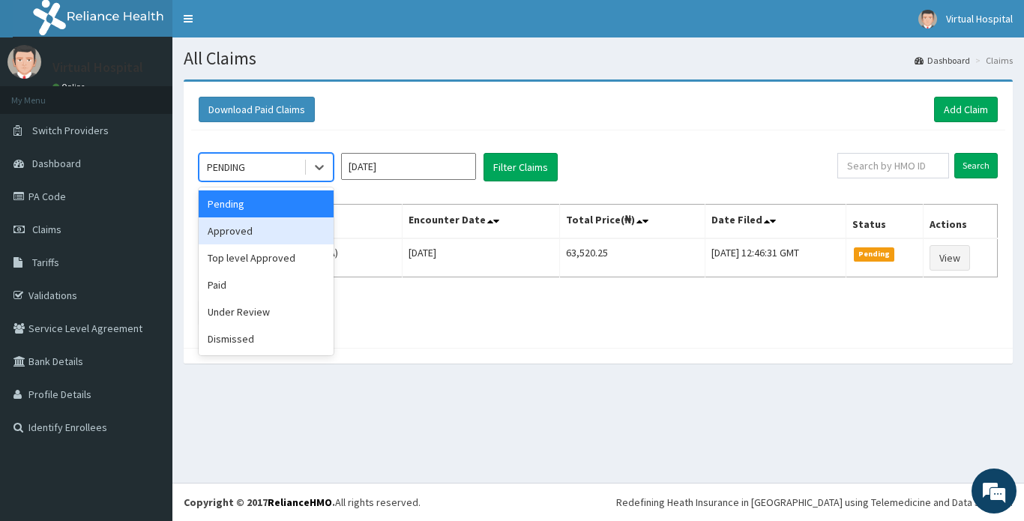
click at [267, 226] on div "Approved" at bounding box center [266, 230] width 135 height 27
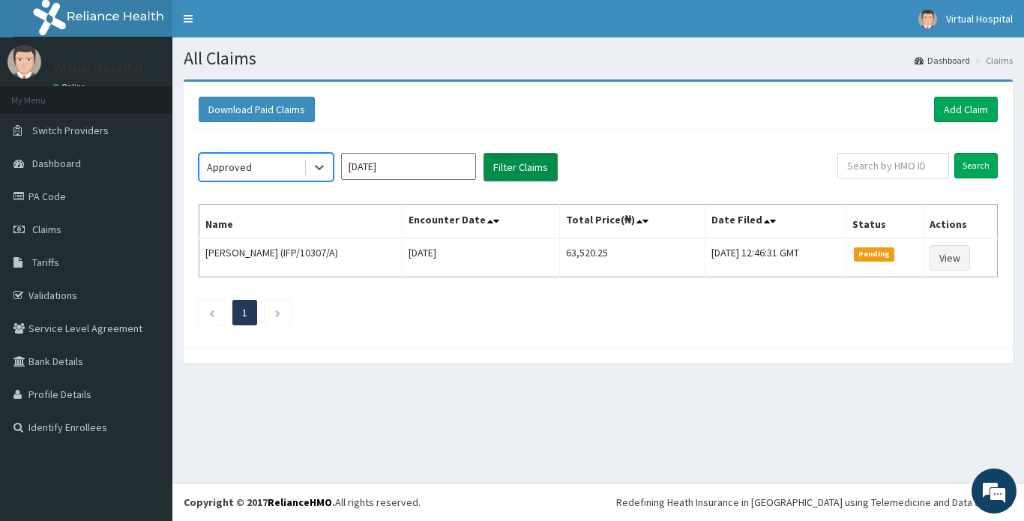
click at [520, 163] on button "Filter Claims" at bounding box center [521, 167] width 74 height 28
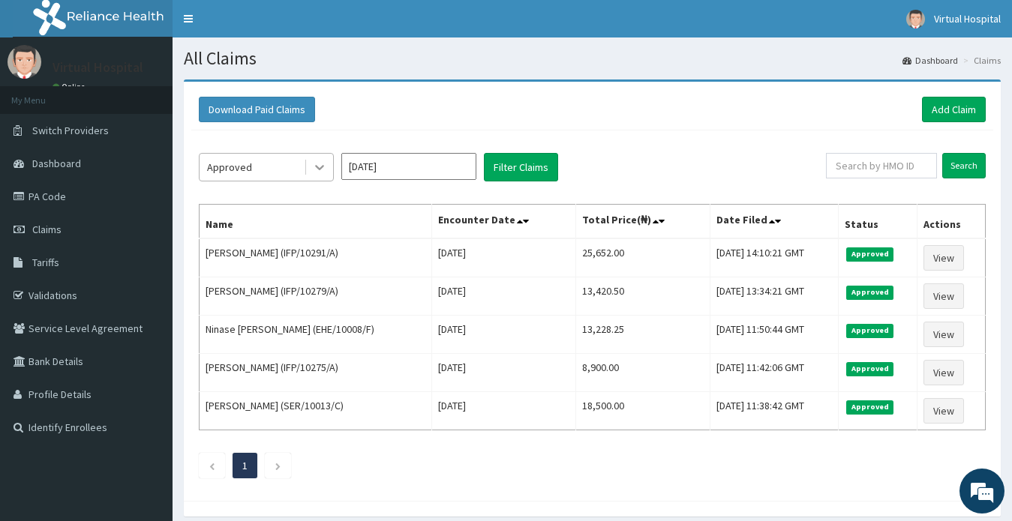
click at [312, 176] on div at bounding box center [319, 167] width 27 height 27
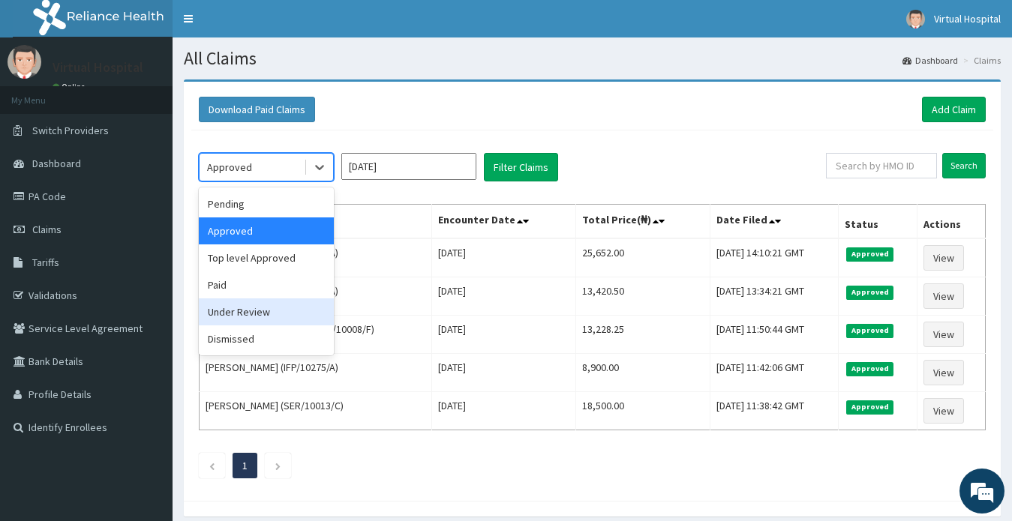
click at [261, 322] on div "Under Review" at bounding box center [266, 311] width 135 height 27
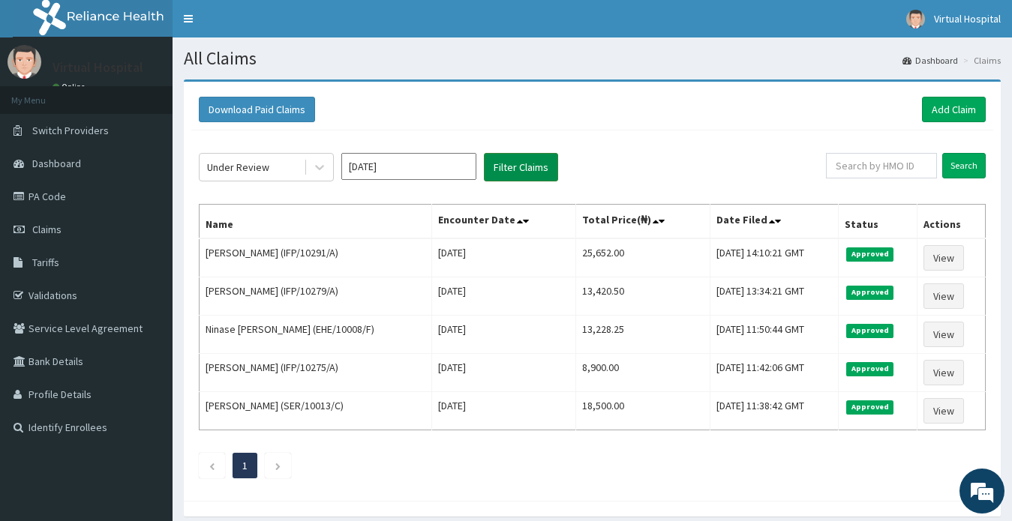
click at [519, 180] on button "Filter Claims" at bounding box center [521, 167] width 74 height 28
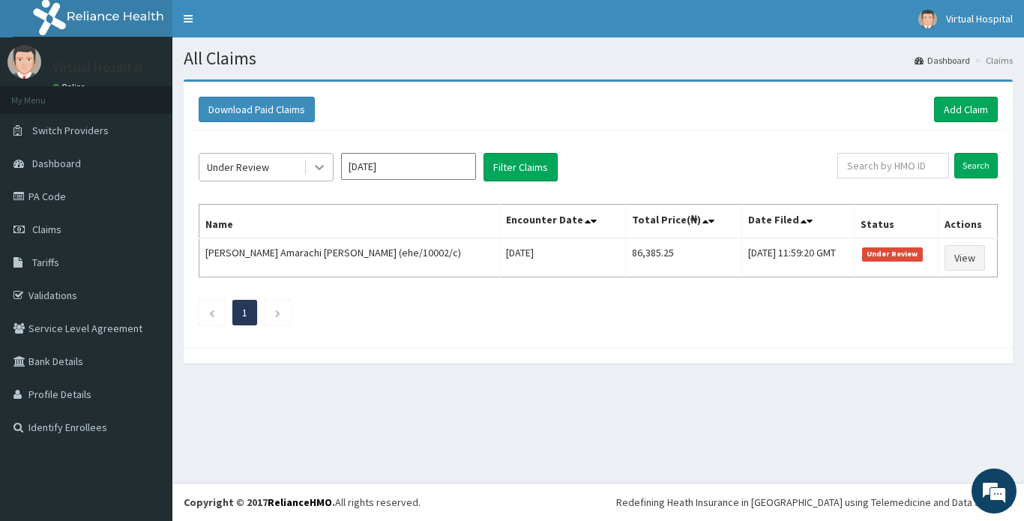
click at [311, 164] on div at bounding box center [319, 167] width 27 height 27
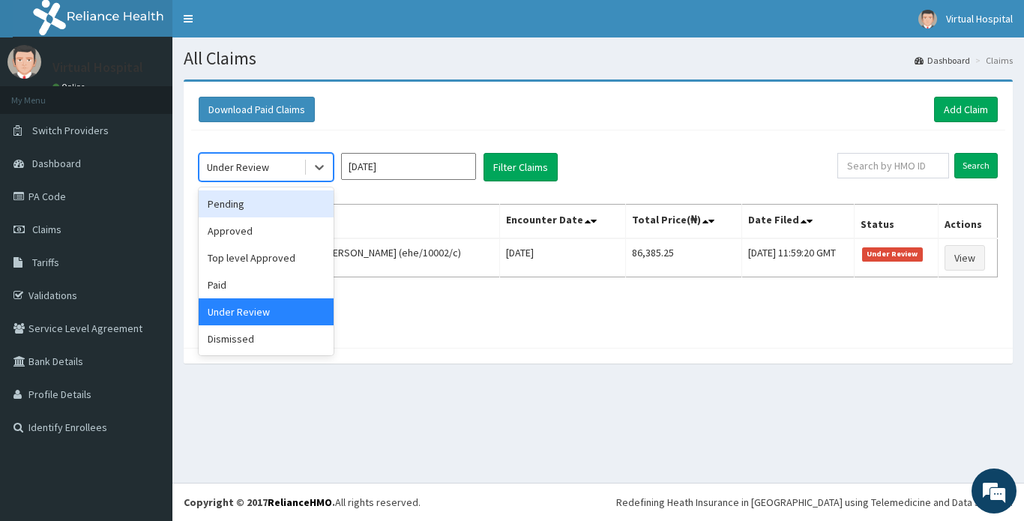
click at [274, 201] on div "Pending" at bounding box center [266, 203] width 135 height 27
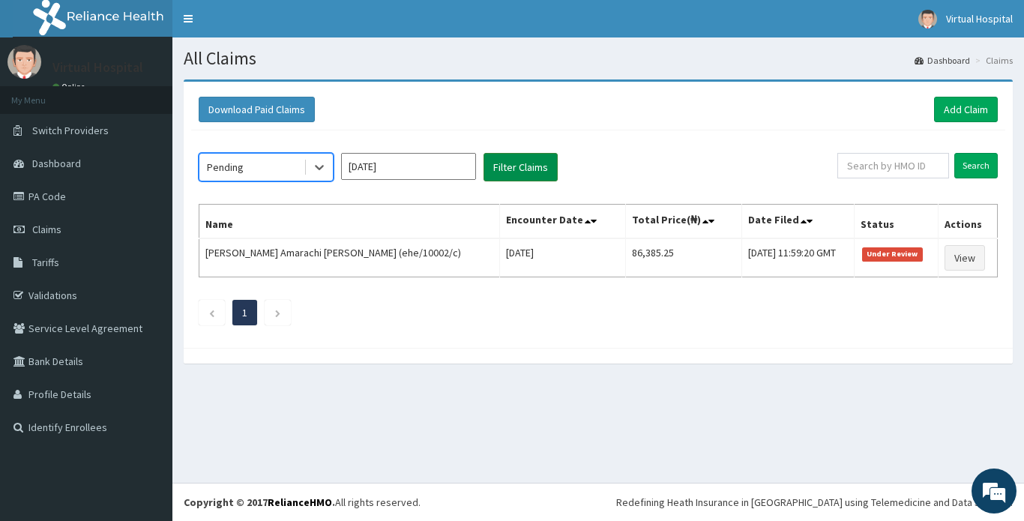
click at [508, 163] on button "Filter Claims" at bounding box center [521, 167] width 74 height 28
click at [317, 165] on icon at bounding box center [319, 167] width 15 height 15
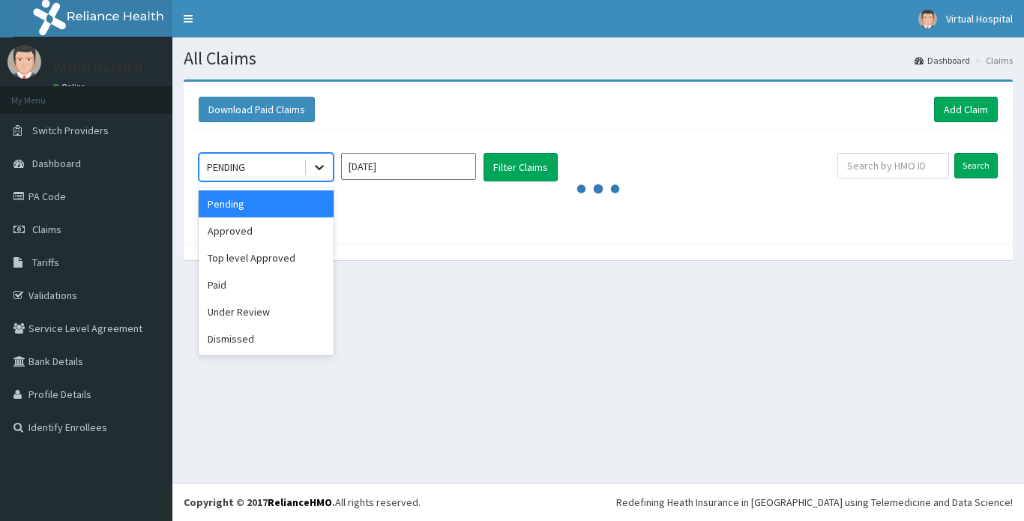
click at [316, 169] on icon at bounding box center [319, 167] width 15 height 15
click at [267, 235] on div "Approved" at bounding box center [266, 230] width 135 height 27
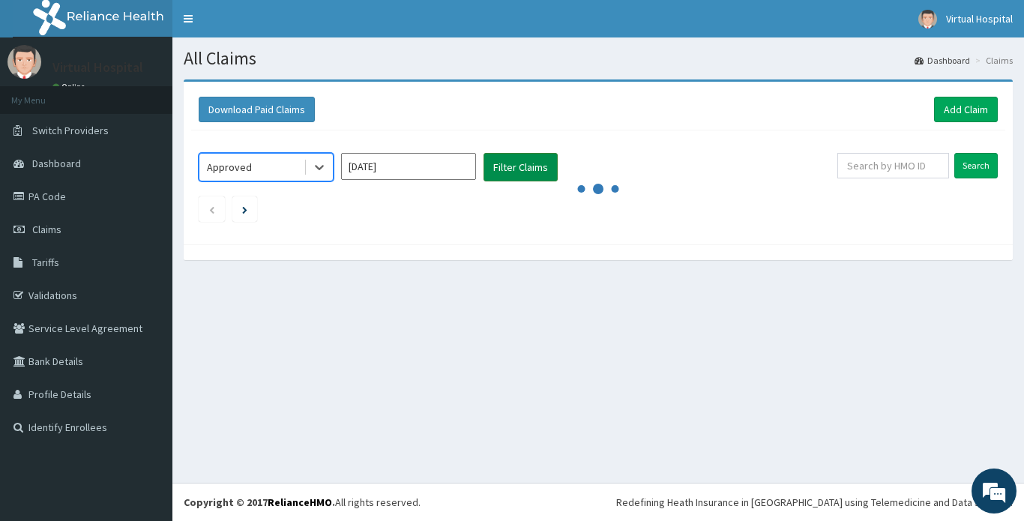
click at [532, 164] on button "Filter Claims" at bounding box center [521, 167] width 74 height 28
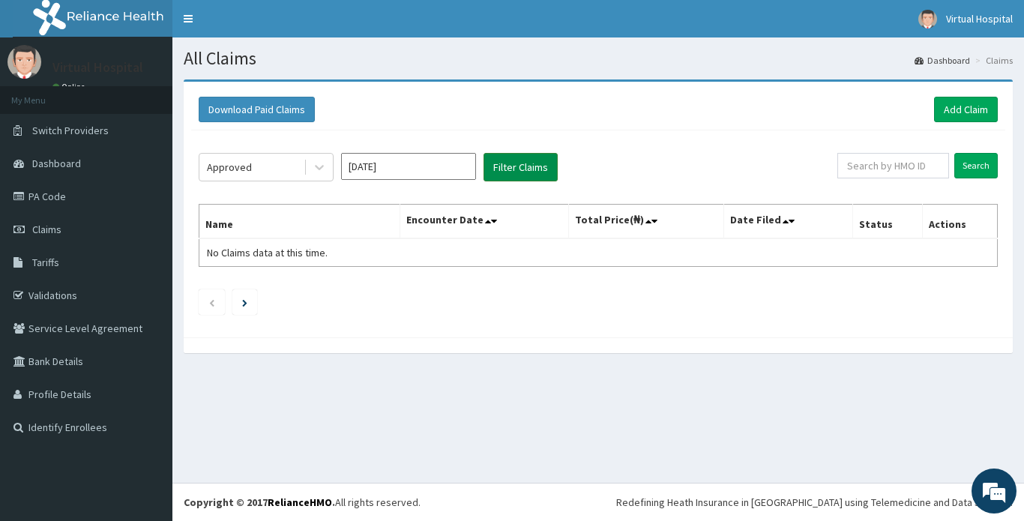
click at [537, 166] on button "Filter Claims" at bounding box center [521, 167] width 74 height 28
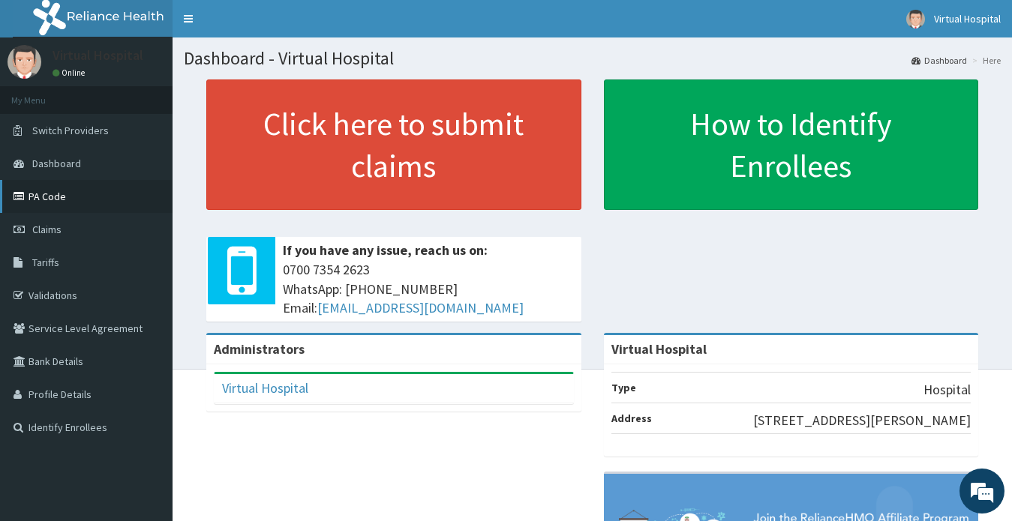
click at [64, 200] on link "PA Code" at bounding box center [86, 196] width 172 height 33
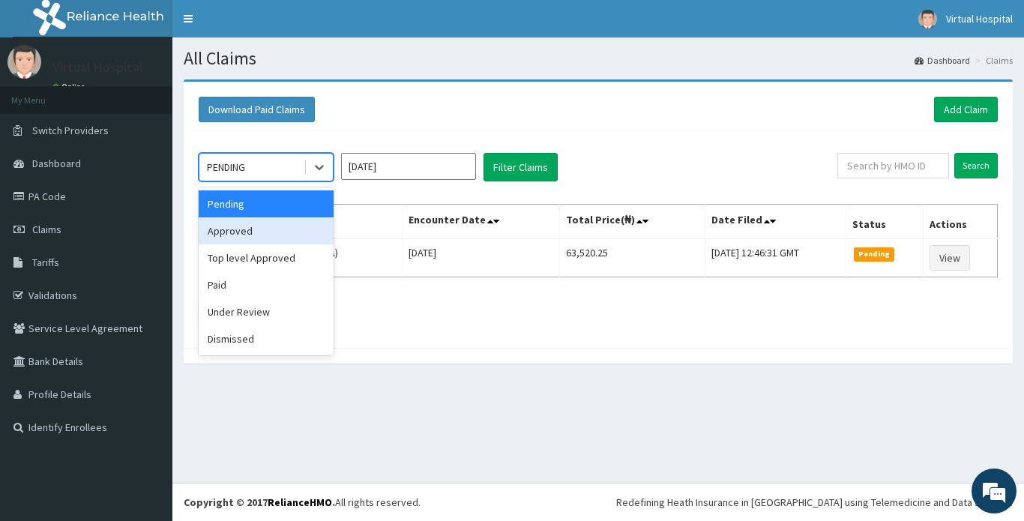
click at [257, 237] on div "Approved" at bounding box center [266, 230] width 135 height 27
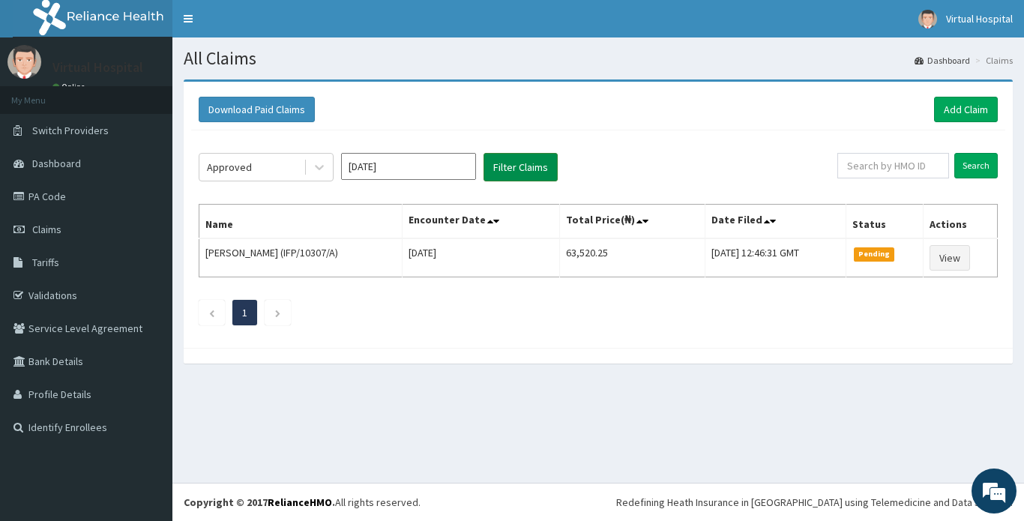
click at [518, 165] on button "Filter Claims" at bounding box center [521, 167] width 74 height 28
